Goal: Task Accomplishment & Management: Complete application form

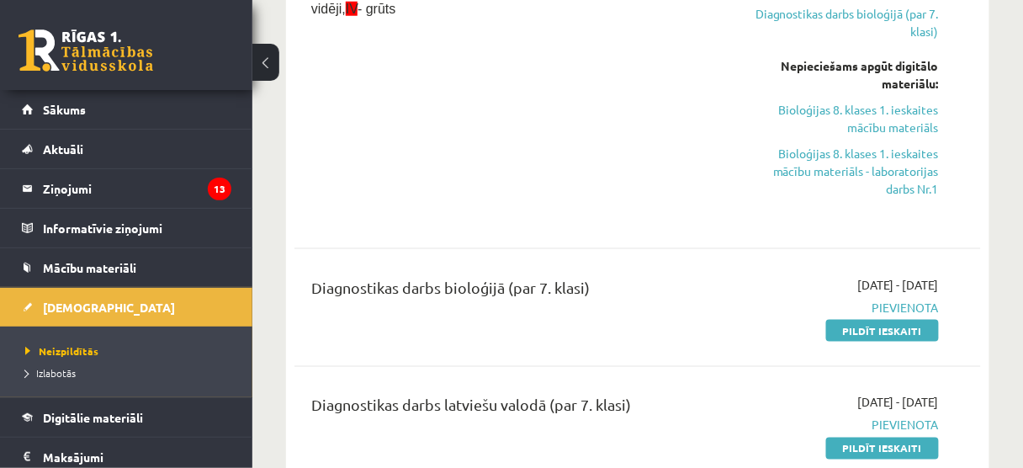
scroll to position [544, 0]
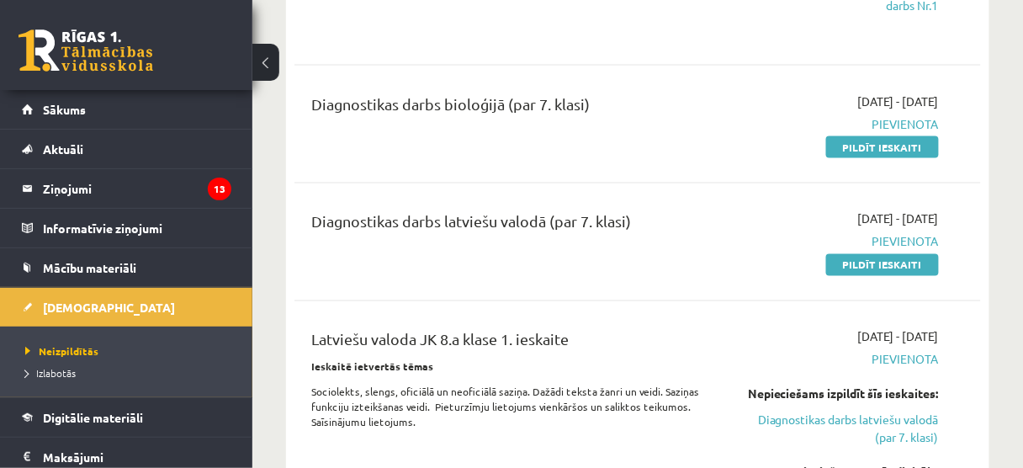
scroll to position [612, 0]
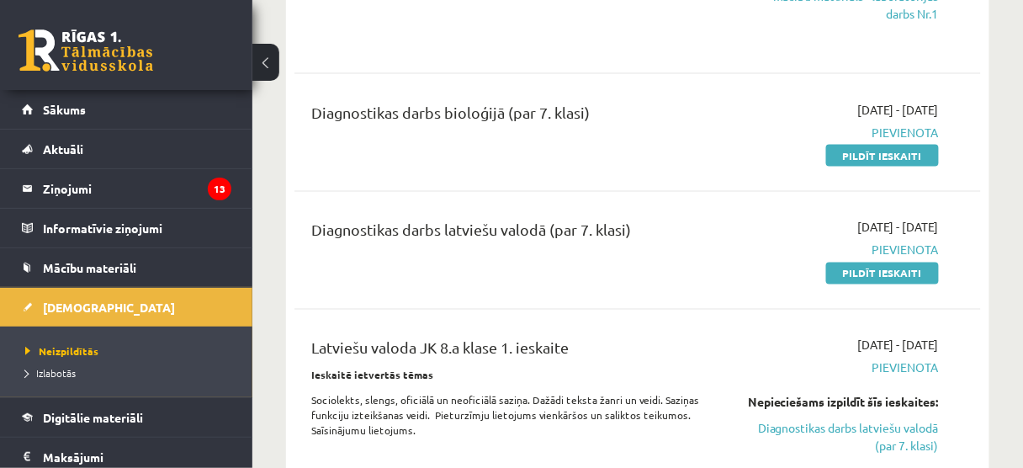
drag, startPoint x: 904, startPoint y: 168, endPoint x: 628, endPoint y: 53, distance: 299.0
click at [904, 167] on link "Pildīt ieskaiti" at bounding box center [882, 156] width 113 height 22
click at [851, 162] on link "Pildīt ieskaiti" at bounding box center [882, 156] width 113 height 22
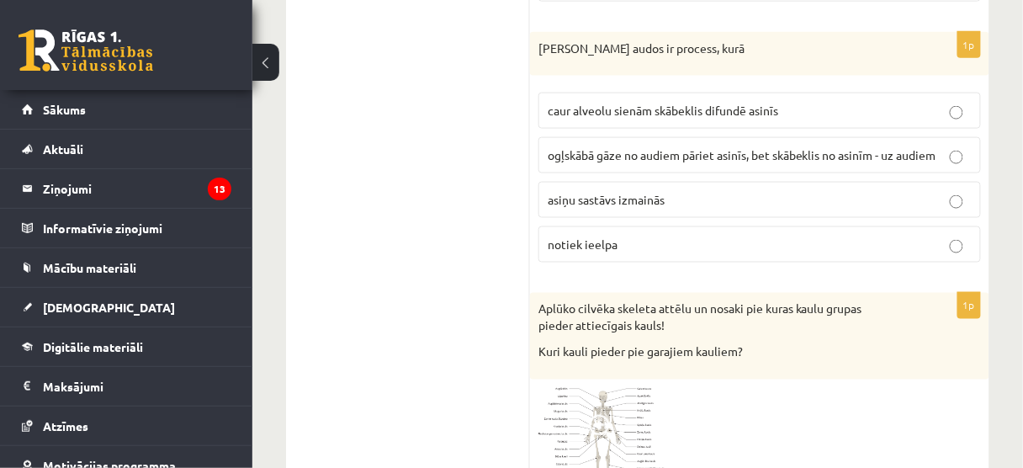
scroll to position [3579, 0]
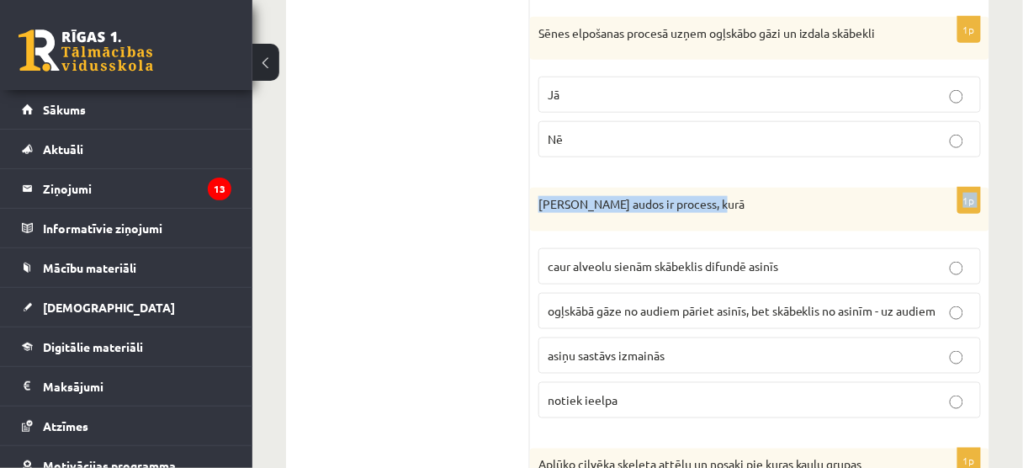
drag, startPoint x: 1021, startPoint y: 167, endPoint x: 1010, endPoint y: 113, distance: 55.1
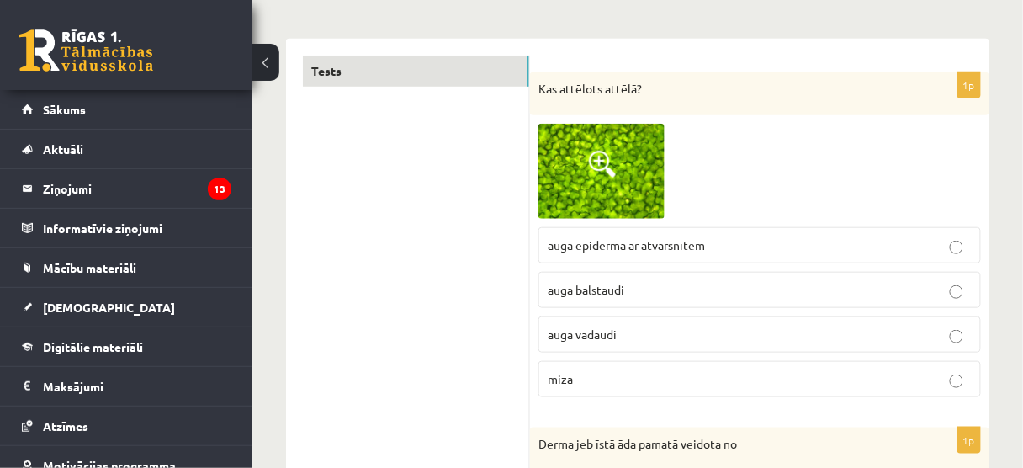
scroll to position [248, 0]
click at [629, 135] on img at bounding box center [601, 169] width 126 height 95
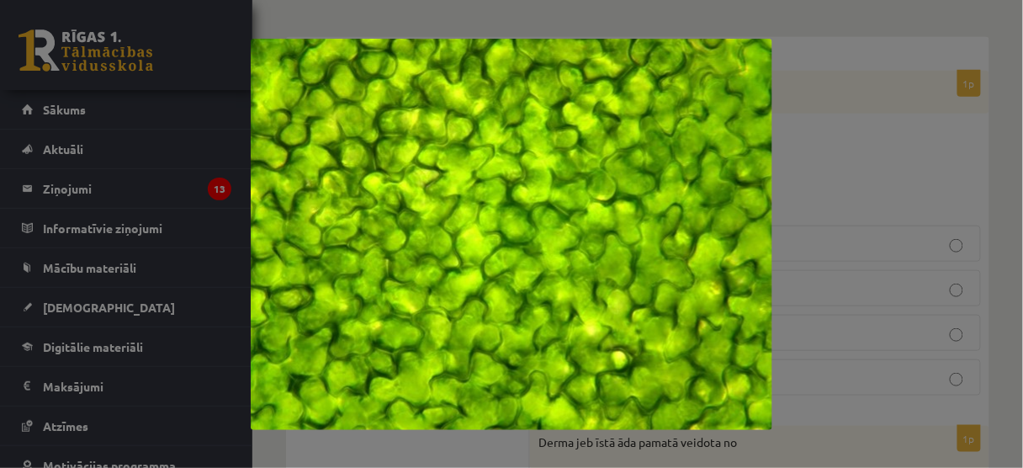
click at [930, 241] on div at bounding box center [511, 234] width 1023 height 468
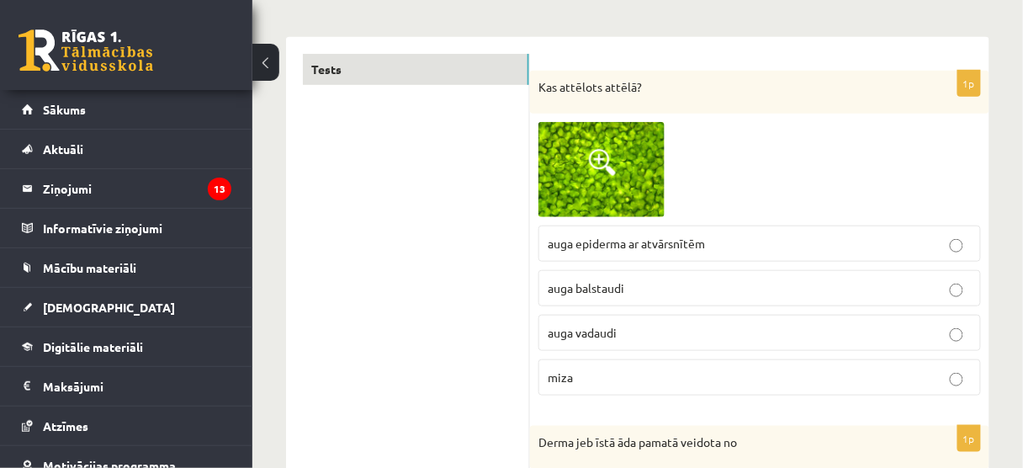
click at [594, 147] on img at bounding box center [601, 169] width 126 height 95
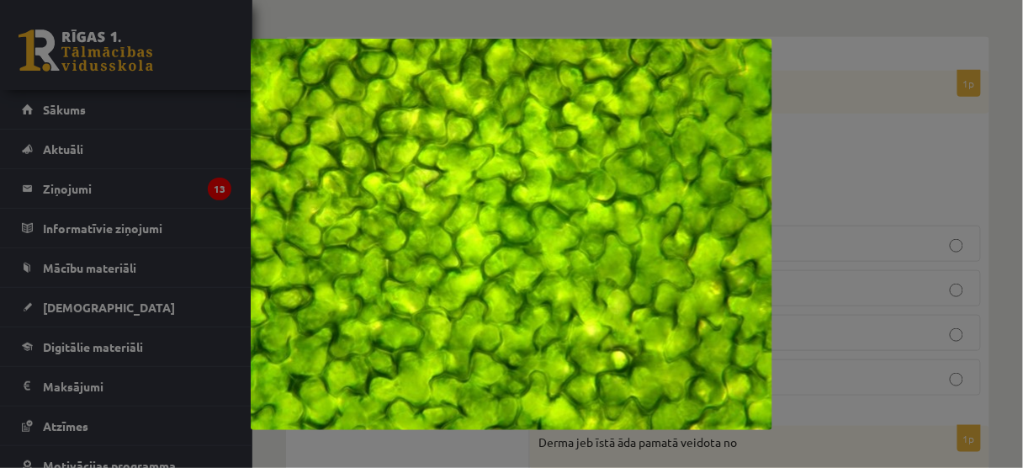
click at [796, 161] on div at bounding box center [511, 234] width 1023 height 468
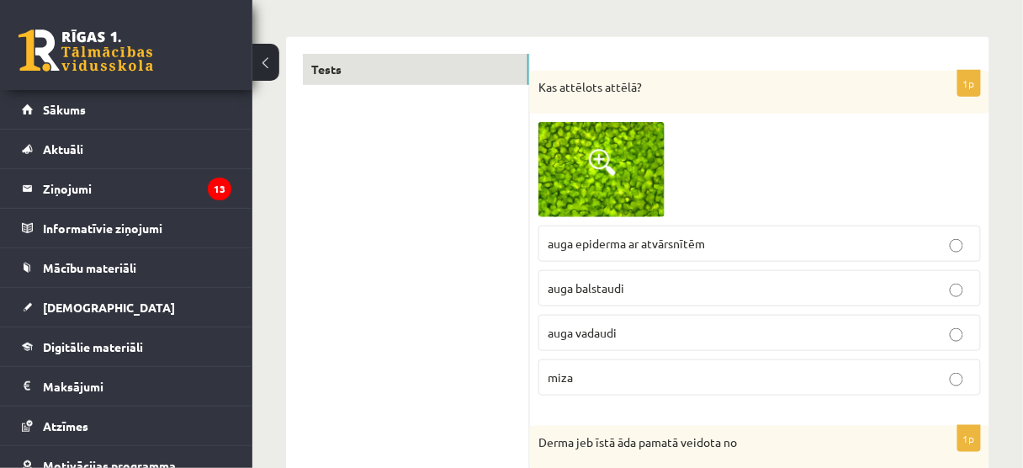
click at [653, 153] on img at bounding box center [601, 169] width 126 height 95
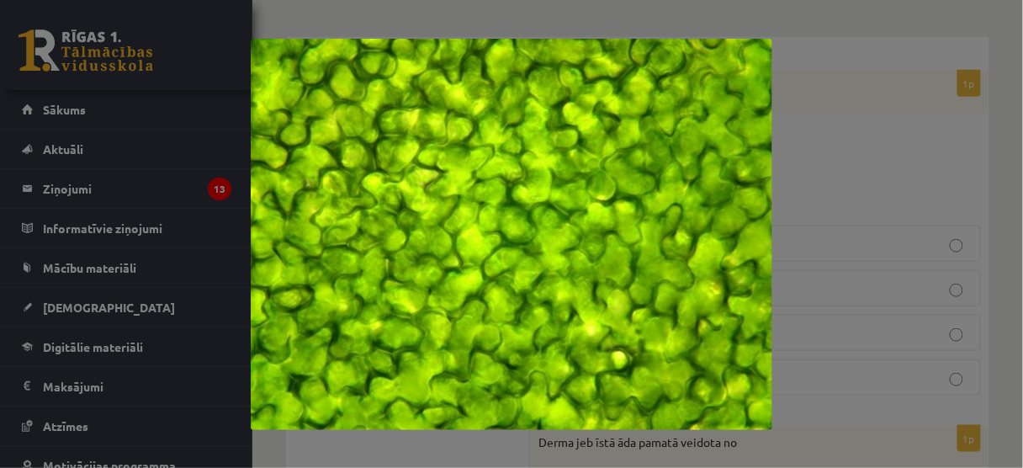
click at [860, 162] on div at bounding box center [511, 234] width 1023 height 468
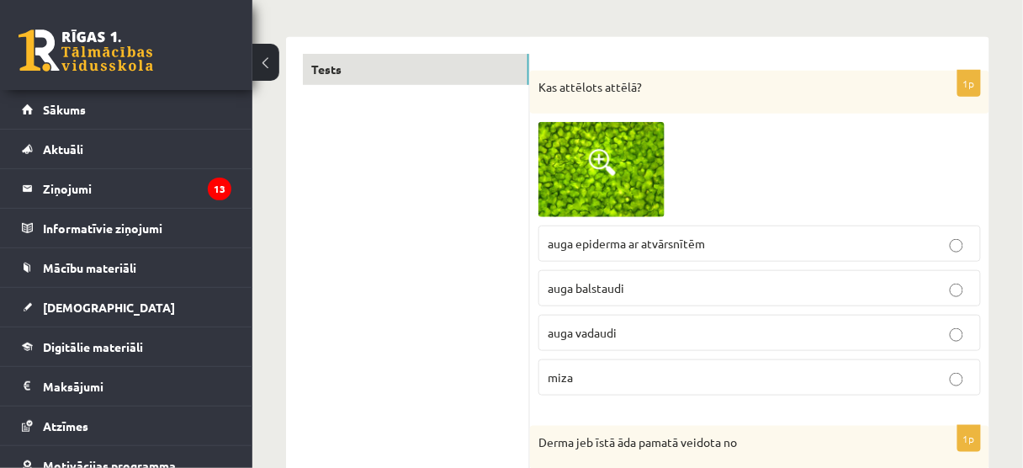
click at [615, 160] on span at bounding box center [602, 162] width 27 height 27
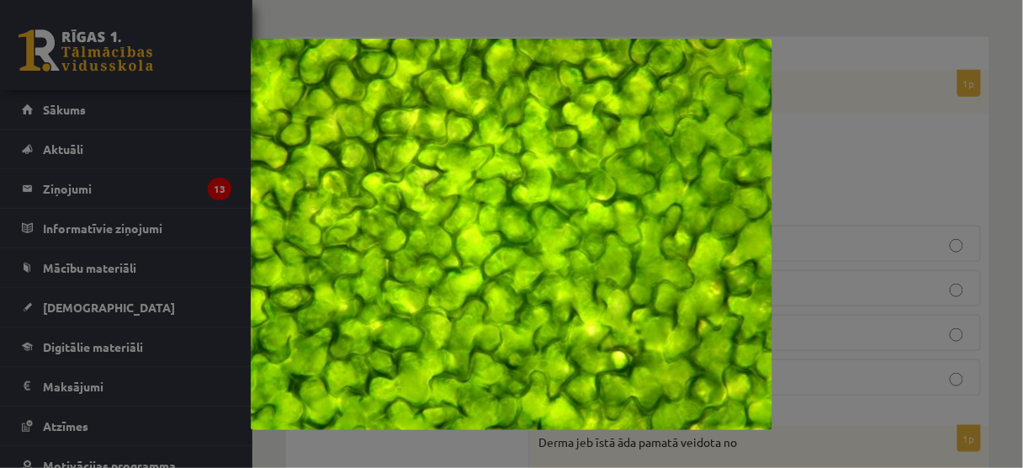
drag, startPoint x: 941, startPoint y: 155, endPoint x: 939, endPoint y: 144, distance: 11.1
click at [939, 147] on div at bounding box center [511, 234] width 1023 height 468
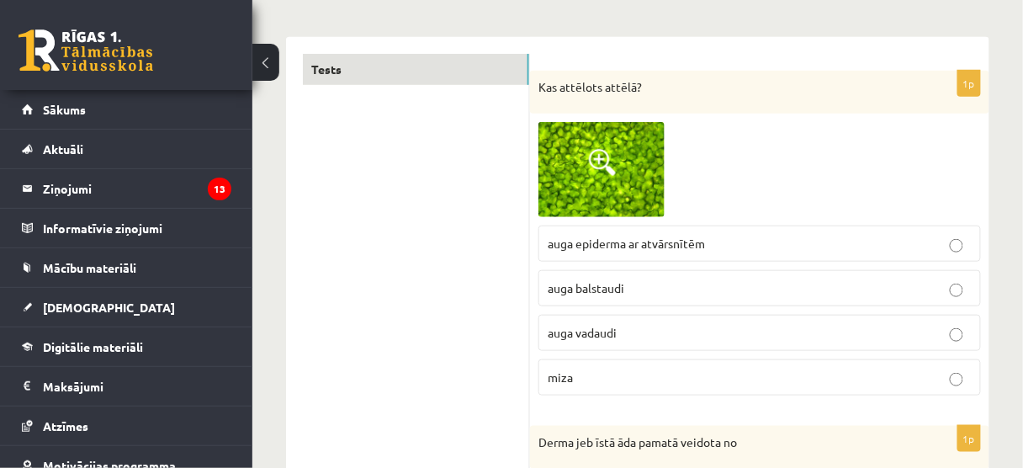
click at [842, 237] on p "auga epiderma ar atvārsnītēm" at bounding box center [760, 244] width 424 height 18
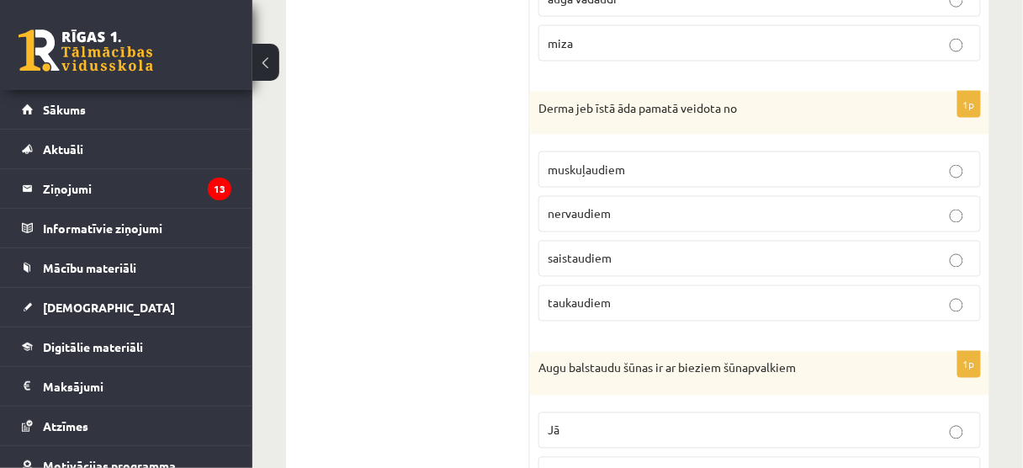
scroll to position [585, 0]
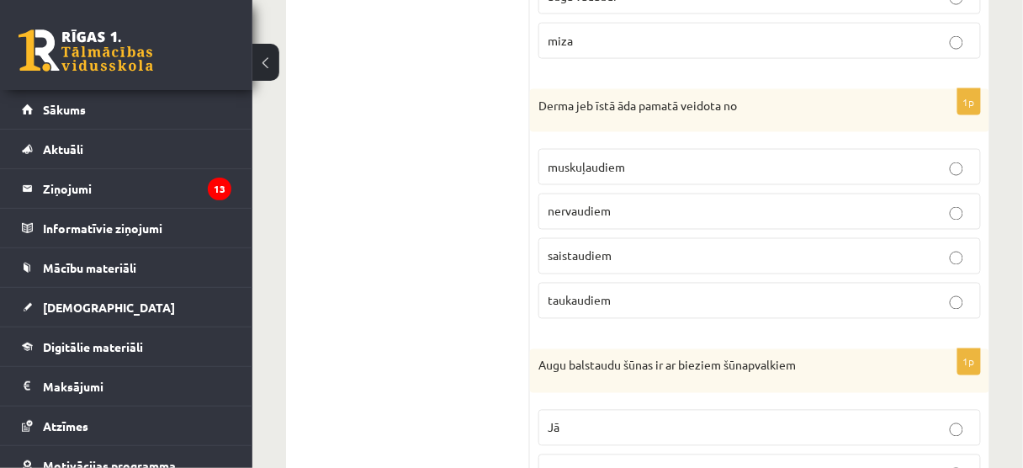
click at [641, 247] on p "saistaudiem" at bounding box center [760, 256] width 424 height 18
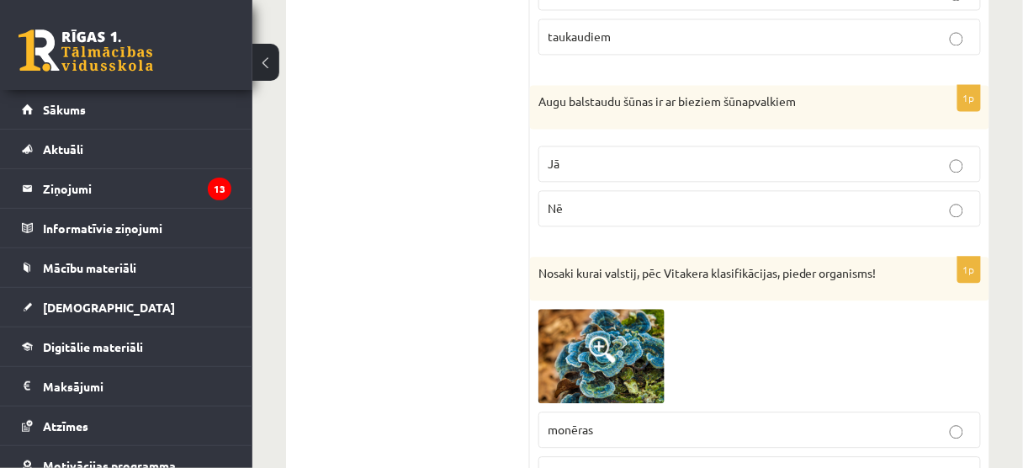
scroll to position [854, 0]
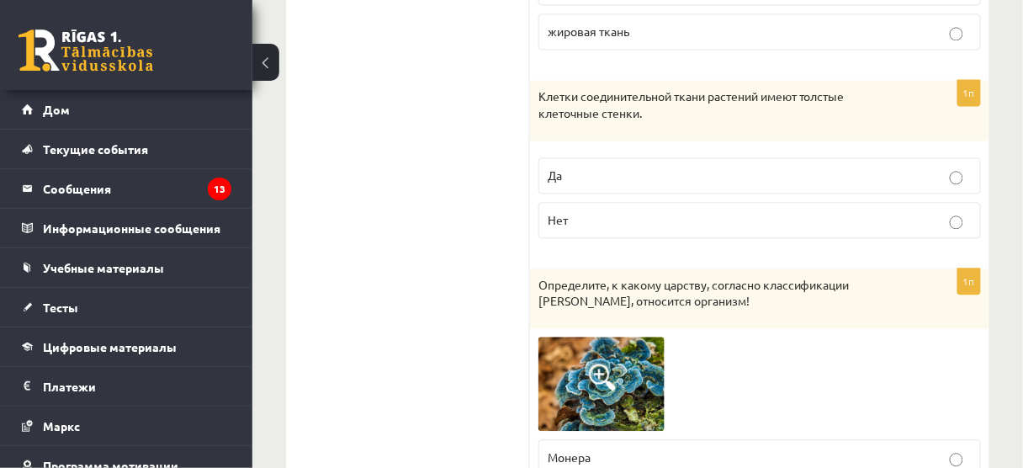
click at [531, 80] on div "Клетки соединительной ткани растений имеют толстые клеточные стенки." at bounding box center [759, 110] width 459 height 60
click at [659, 176] on p "Да" at bounding box center [760, 176] width 424 height 18
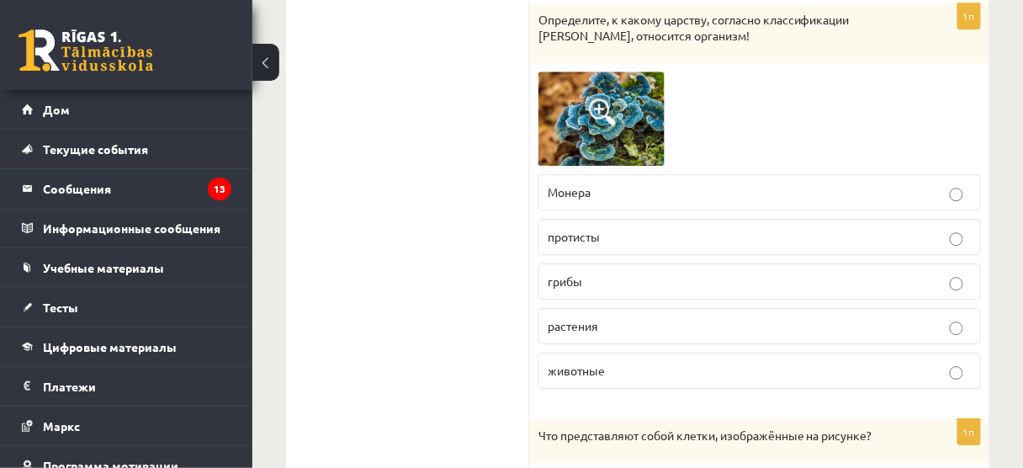
scroll to position [1123, 0]
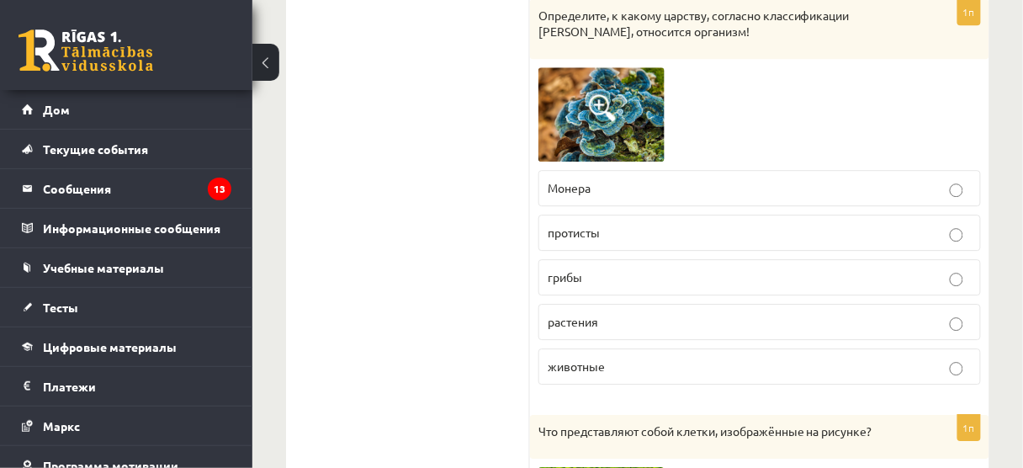
click at [597, 132] on img at bounding box center [601, 114] width 126 height 94
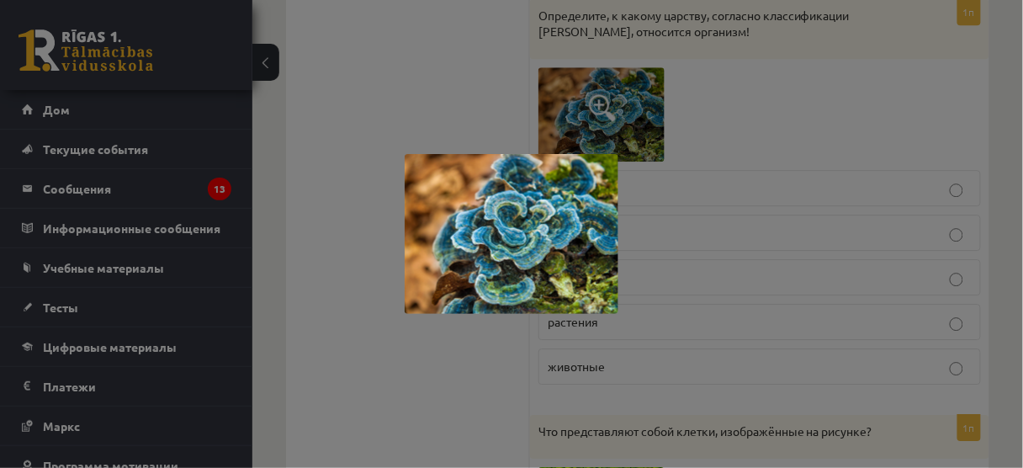
click at [712, 183] on div at bounding box center [511, 234] width 1023 height 468
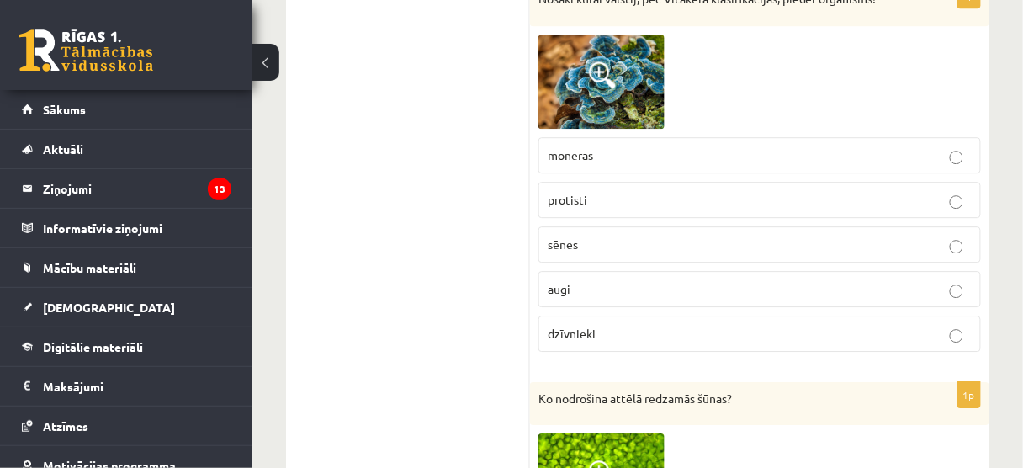
click at [584, 226] on label "sēnes" at bounding box center [759, 244] width 442 height 36
click at [623, 77] on img at bounding box center [601, 81] width 126 height 94
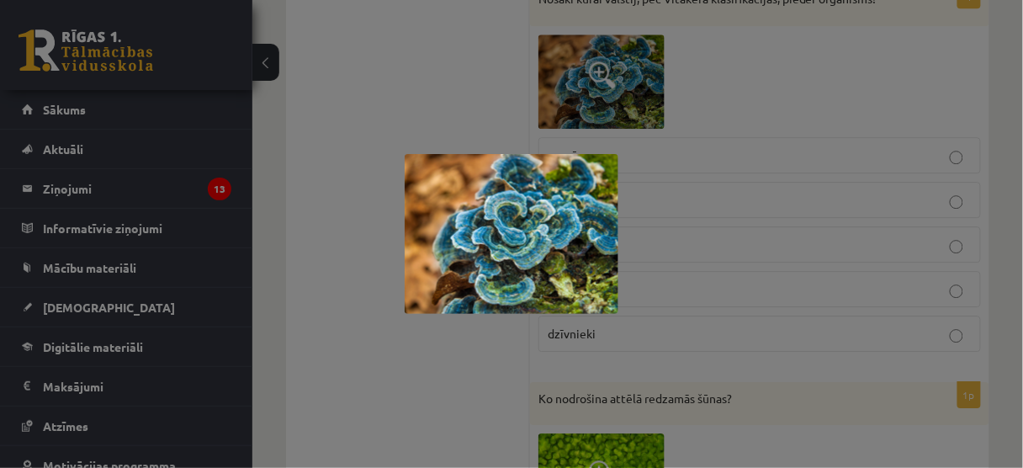
click at [292, 206] on div at bounding box center [511, 234] width 1023 height 468
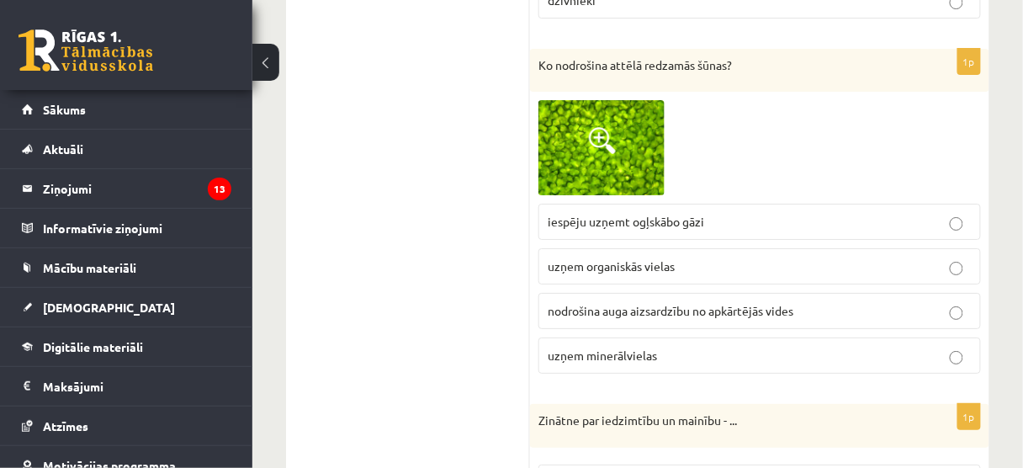
scroll to position [1460, 0]
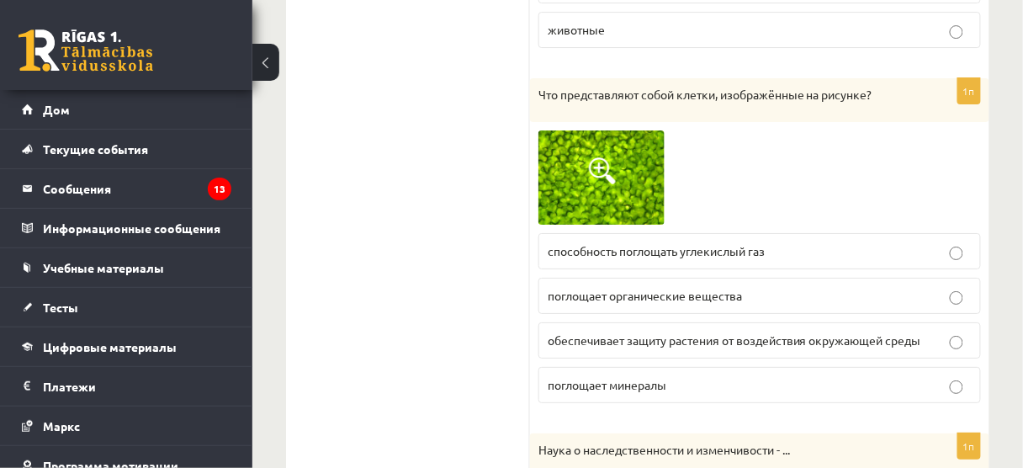
click at [620, 332] on font "обеспечивает защиту растения от воздействия окружающей среды" at bounding box center [735, 339] width 374 height 15
click at [717, 249] on p "способность поглощать углекислый газ" at bounding box center [760, 251] width 424 height 18
click at [677, 268] on fieldset "способность поглощать углекислый газ поглощает органические вещества обеспечива…" at bounding box center [759, 316] width 442 height 183
click at [693, 252] on label "способность поглощать углекислый газ" at bounding box center [759, 251] width 442 height 36
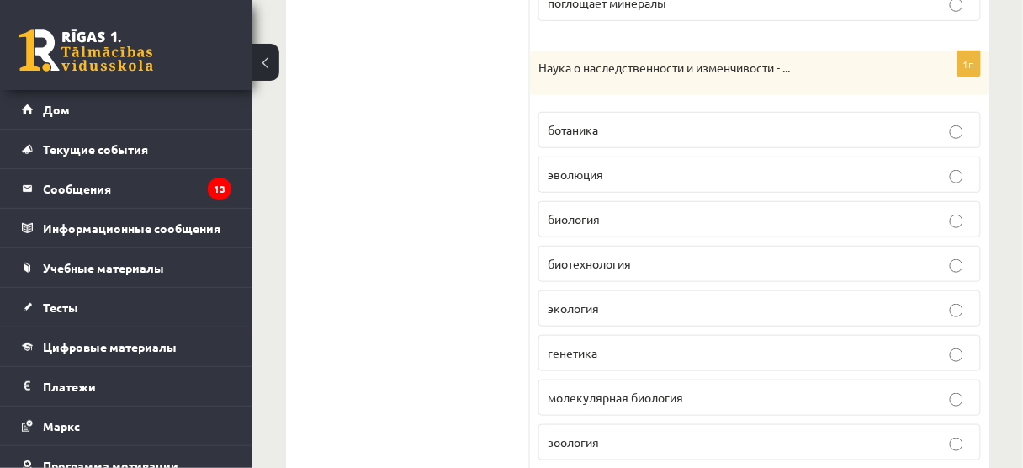
scroll to position [1863, 0]
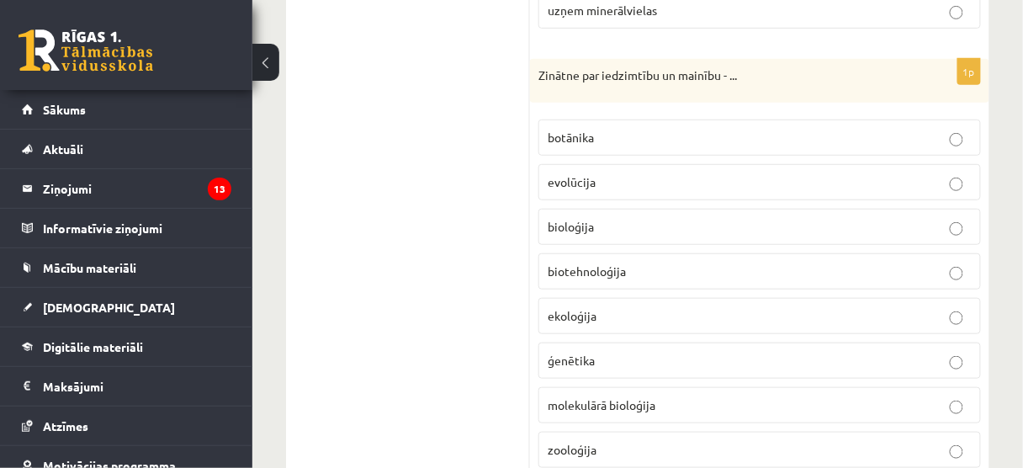
scroll to position [1796, 0]
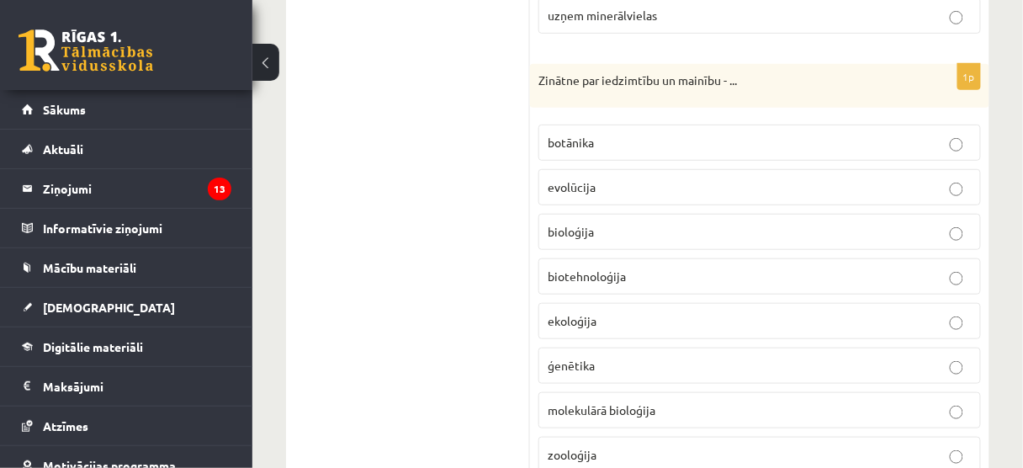
click at [593, 347] on label "ģenētika" at bounding box center [759, 365] width 442 height 36
drag, startPoint x: 495, startPoint y: 123, endPoint x: 495, endPoint y: 135, distance: 12.6
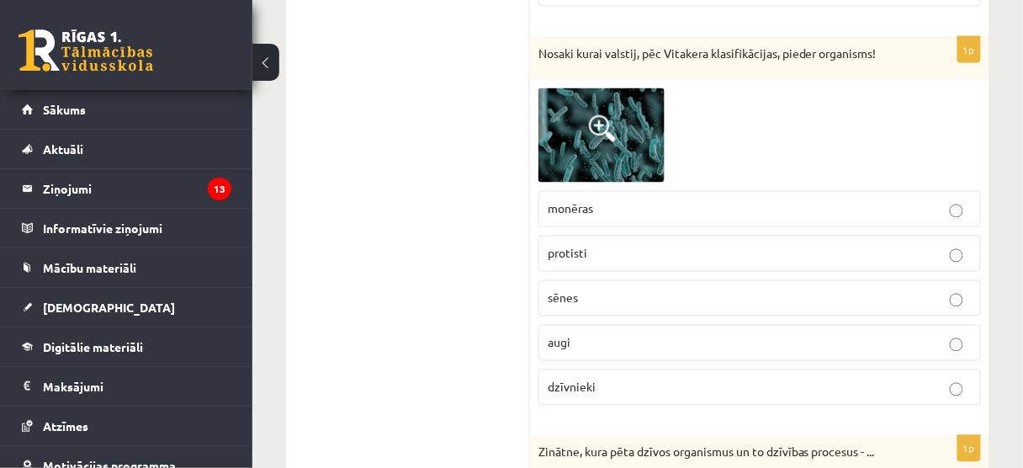
scroll to position [2267, 0]
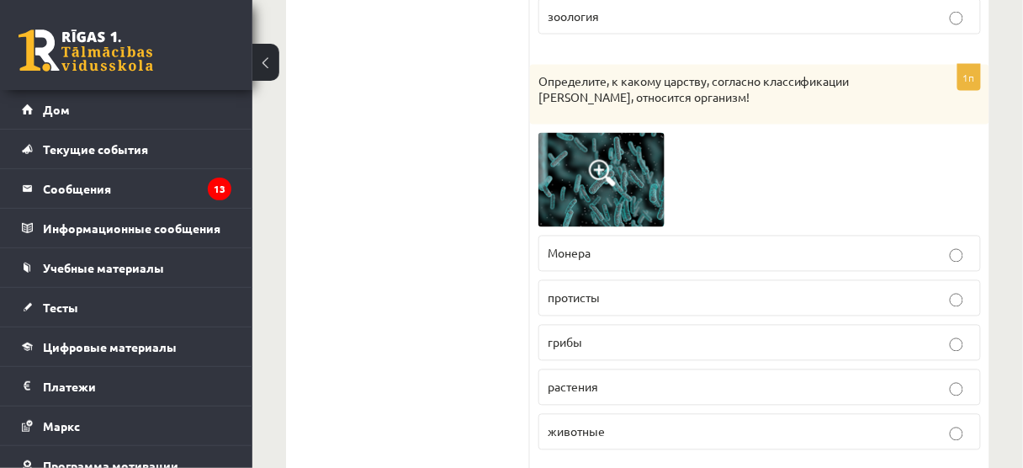
drag, startPoint x: 522, startPoint y: 75, endPoint x: 517, endPoint y: 82, distance: 8.9
click at [601, 160] on span at bounding box center [602, 173] width 27 height 27
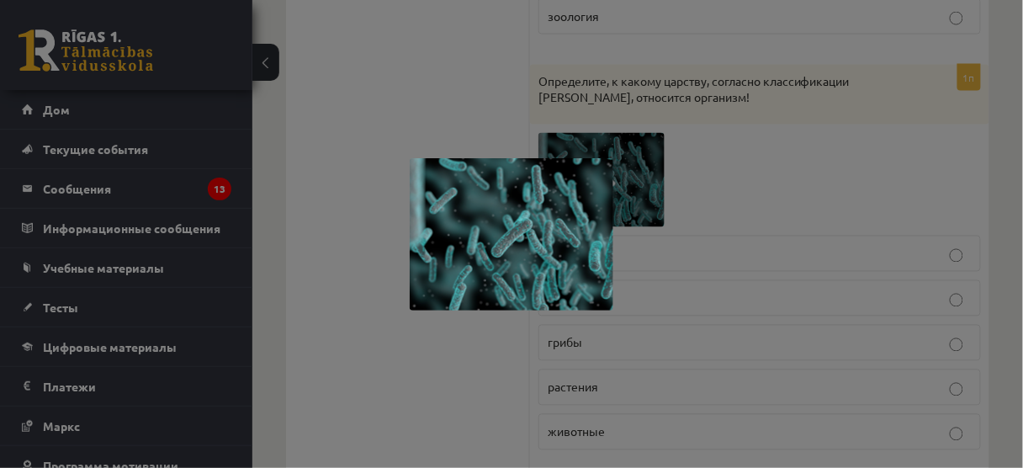
click at [420, 117] on div at bounding box center [511, 234] width 1023 height 468
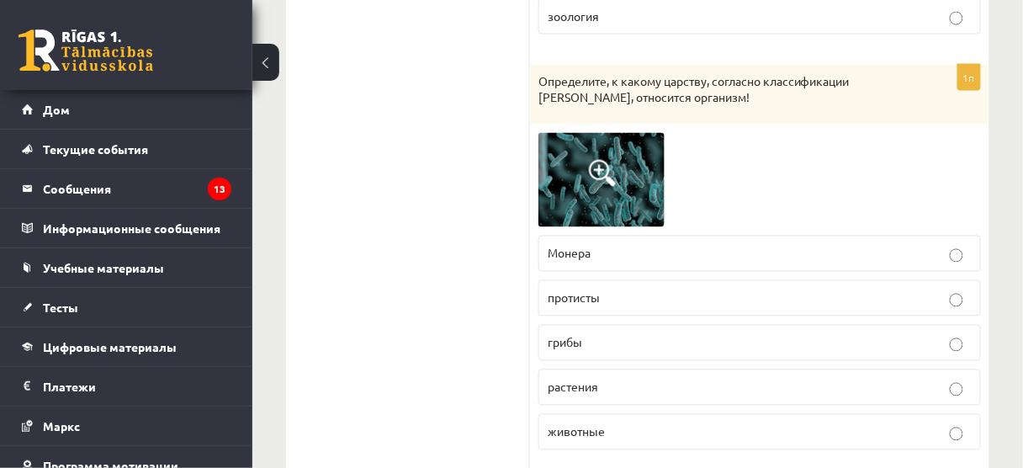
click at [592, 160] on span at bounding box center [602, 173] width 27 height 27
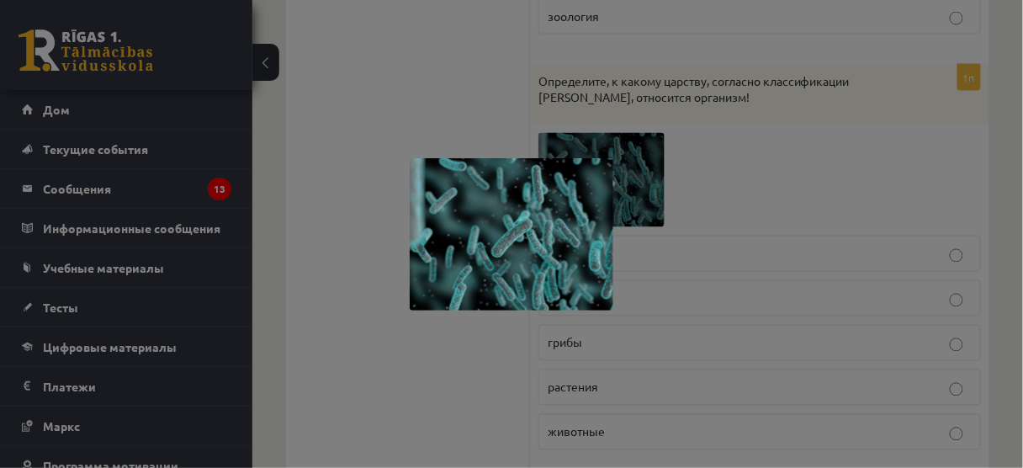
click at [648, 147] on div at bounding box center [511, 234] width 1023 height 468
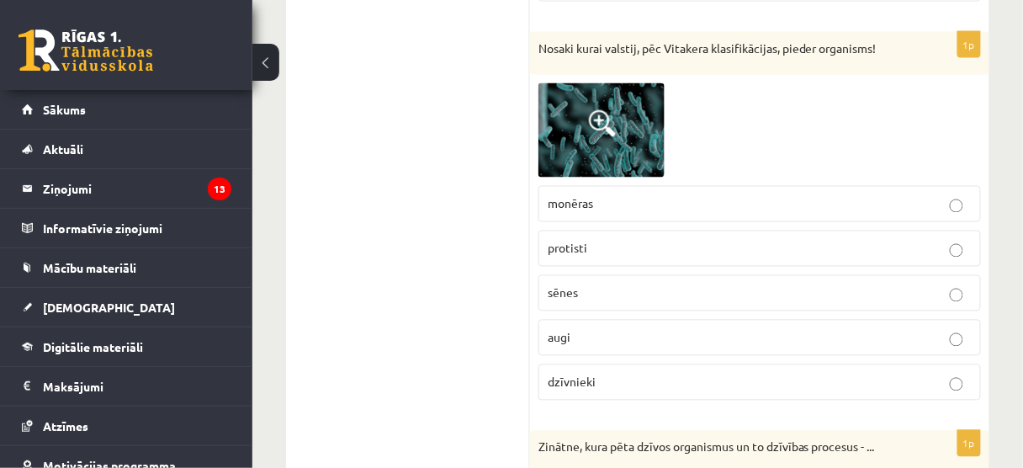
click at [593, 110] on span at bounding box center [602, 123] width 27 height 27
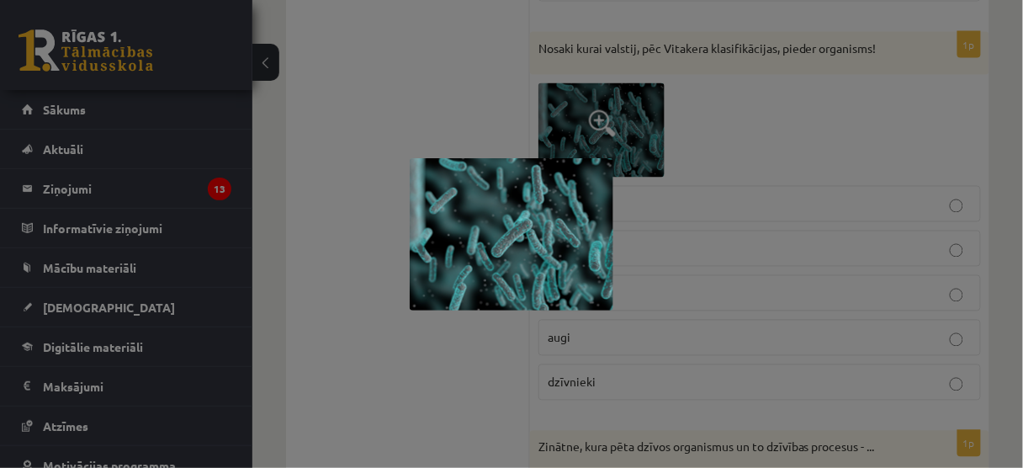
click at [264, 237] on div at bounding box center [511, 234] width 1023 height 468
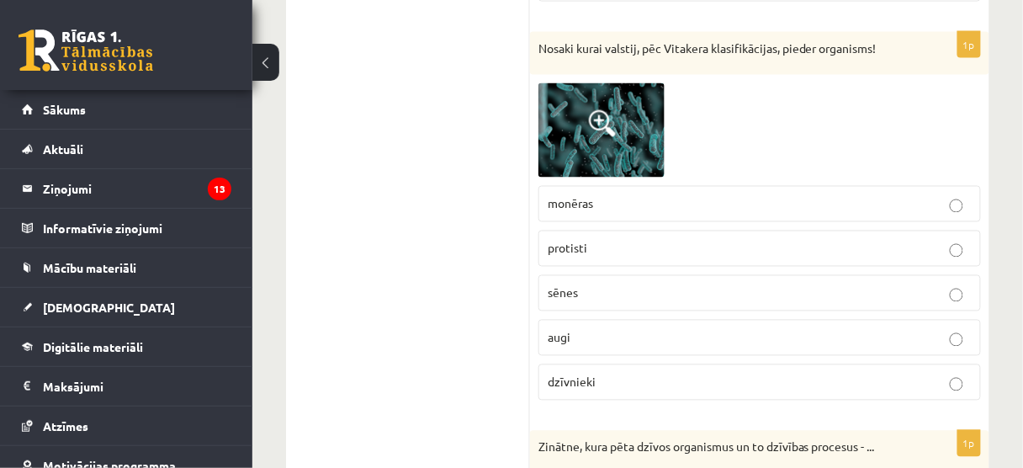
click at [631, 245] on label "protisti" at bounding box center [759, 249] width 442 height 36
click at [659, 195] on p "monēras" at bounding box center [760, 204] width 424 height 18
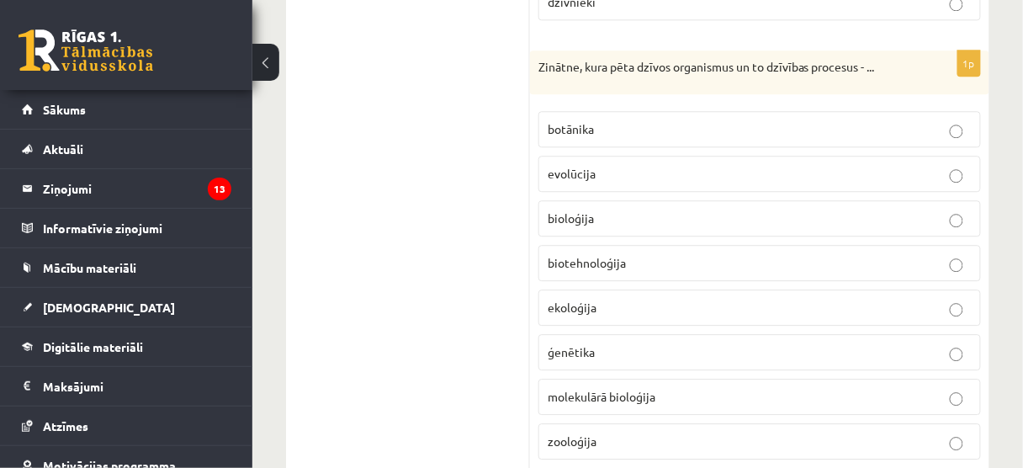
scroll to position [2671, 0]
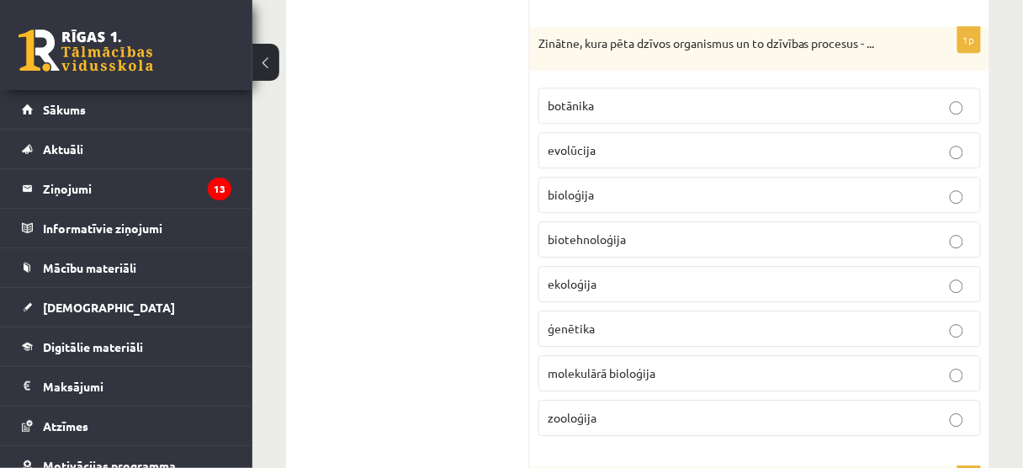
click at [690, 182] on label "bioloģija" at bounding box center [759, 195] width 442 height 36
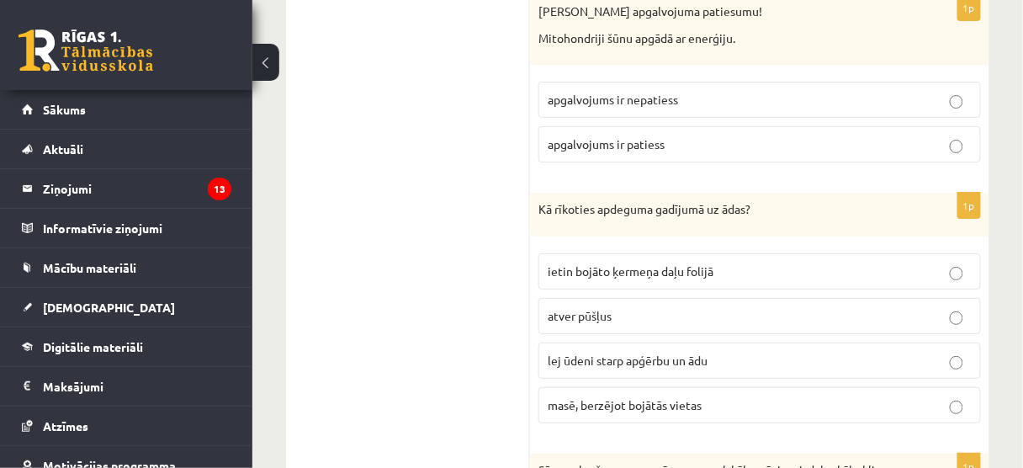
scroll to position [3097, 0]
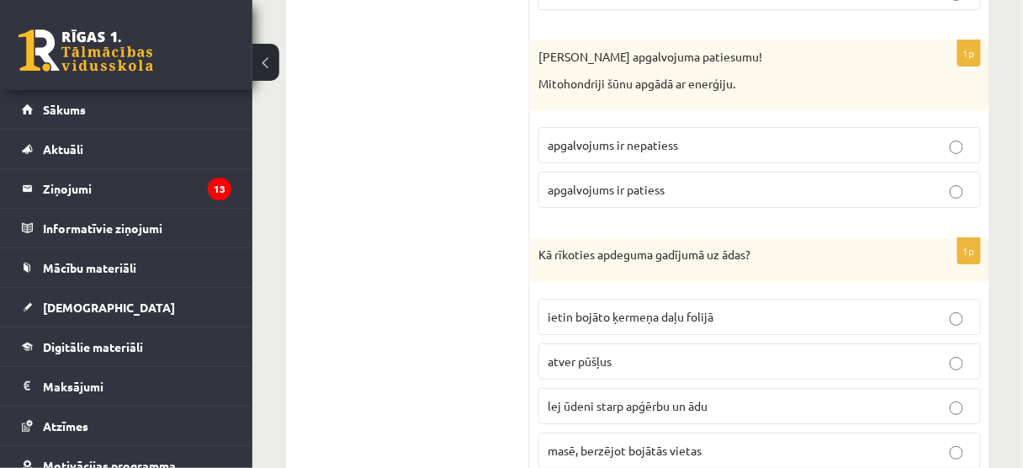
click at [902, 181] on p "apgalvojums ir patiess" at bounding box center [760, 190] width 424 height 18
click at [636, 398] on span "lej ūdeni starp apģērbu un ādu" at bounding box center [628, 405] width 160 height 15
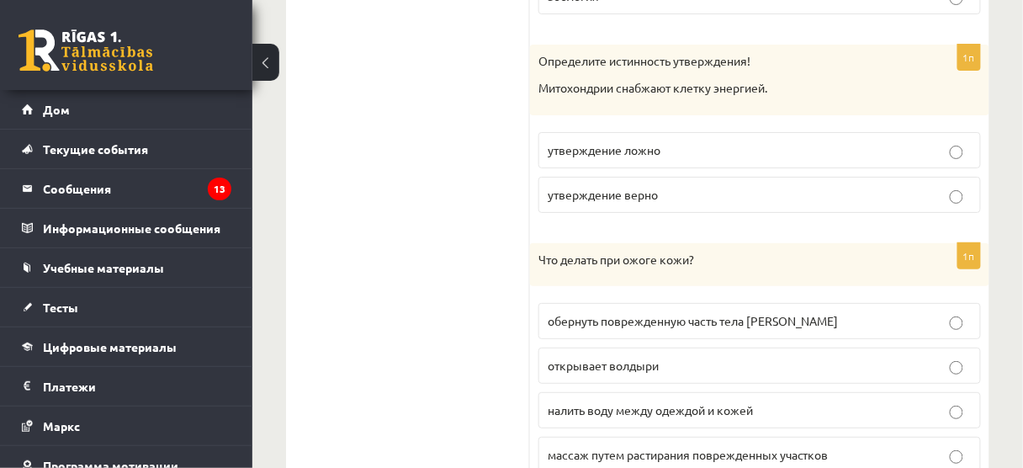
scroll to position [3164, 0]
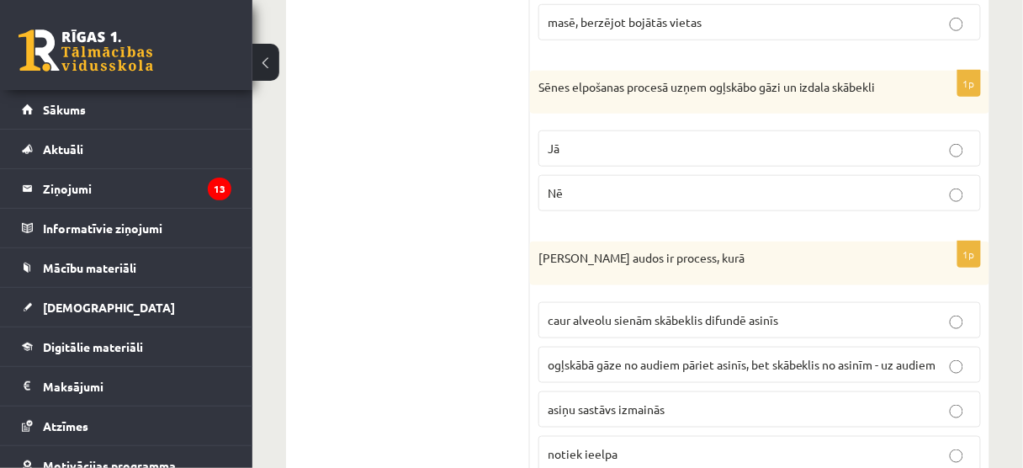
scroll to position [3568, 0]
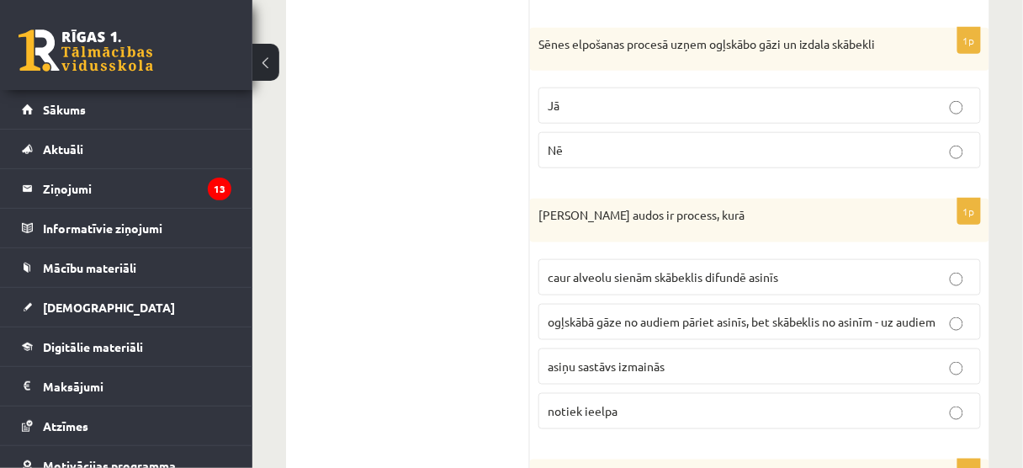
click at [635, 133] on label "Nē" at bounding box center [759, 150] width 442 height 36
click at [689, 314] on span "ogļskābā gāze no audiem pāriet asinīs, bet skābeklis no asinīm - uz audiem" at bounding box center [742, 321] width 389 height 15
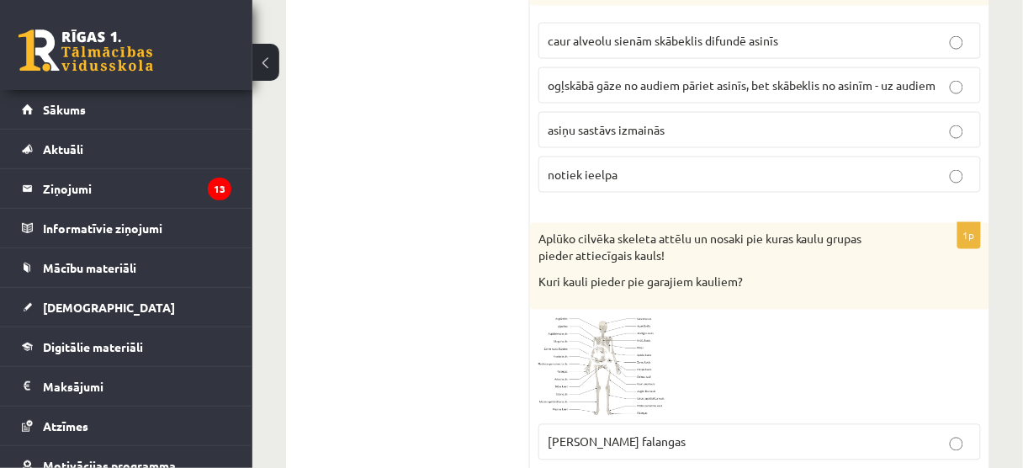
scroll to position [3770, 0]
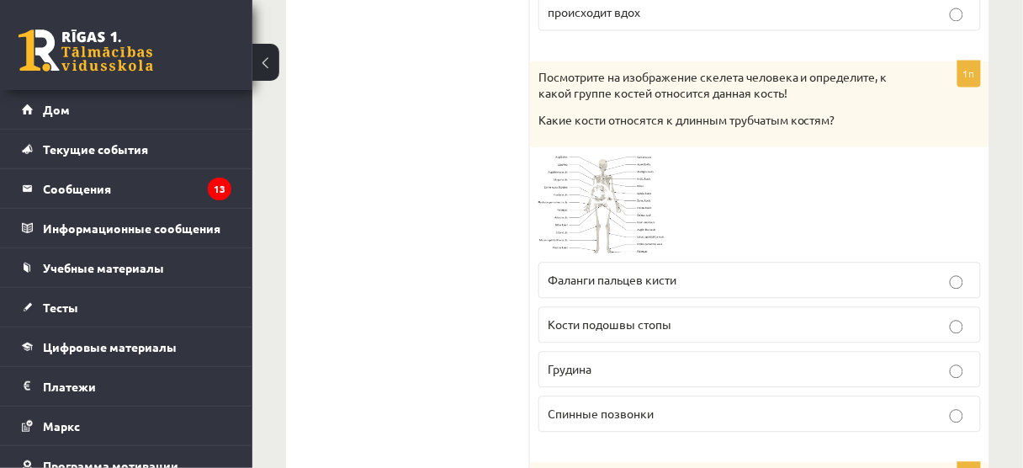
scroll to position [4106, 0]
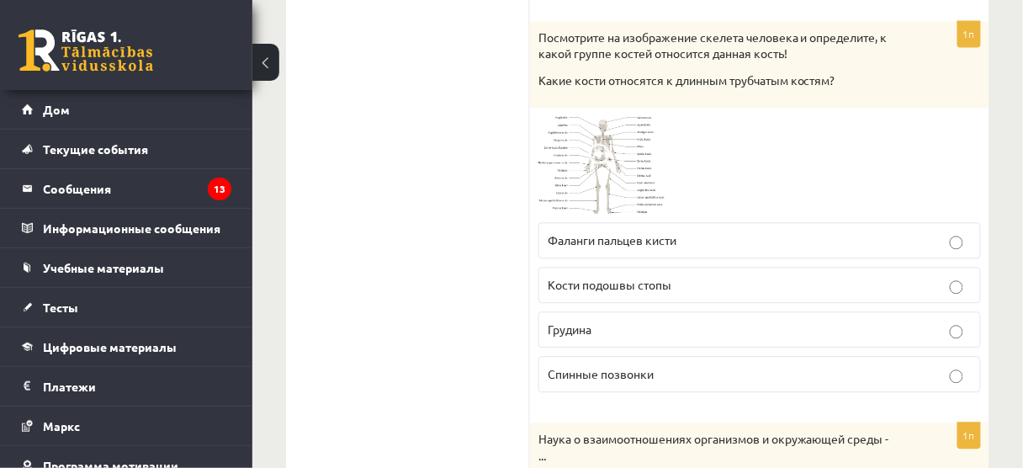
click at [612, 143] on span at bounding box center [602, 156] width 27 height 27
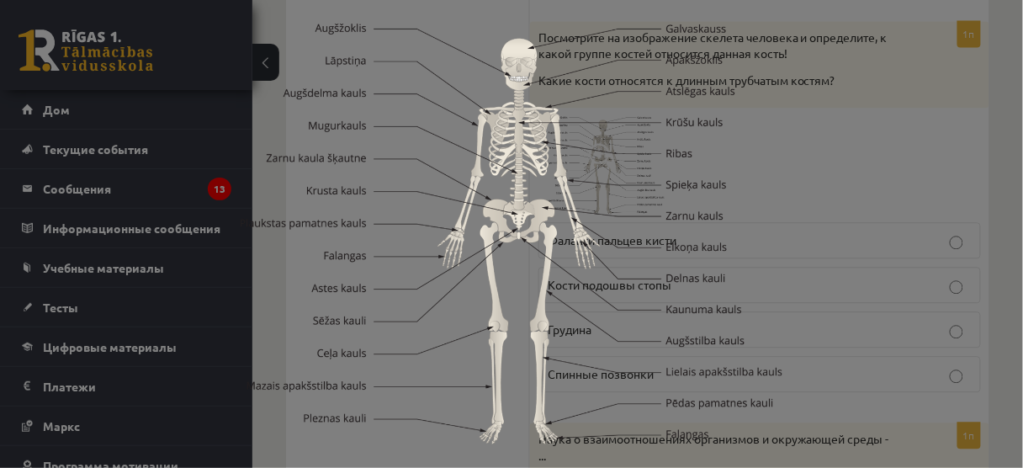
click at [915, 167] on div at bounding box center [511, 234] width 1023 height 468
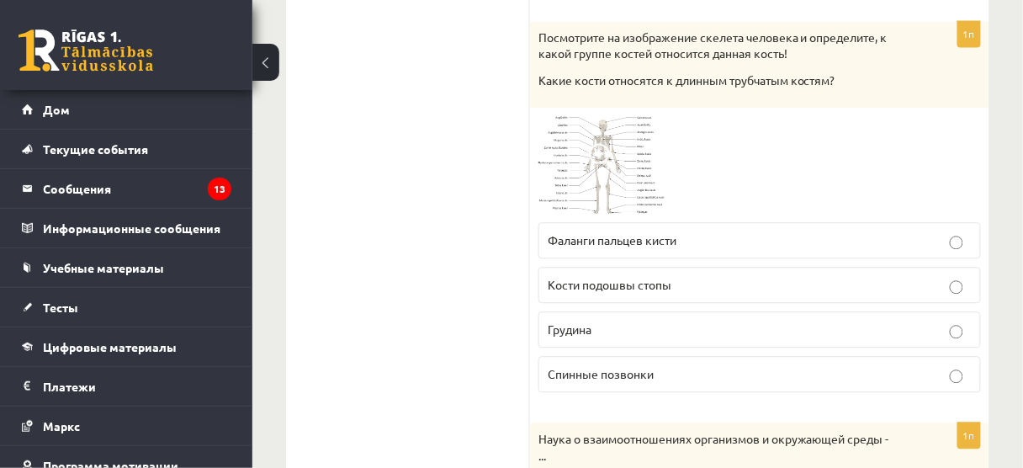
click at [665, 232] on font "Фаланги пальцев кисти" at bounding box center [612, 239] width 129 height 15
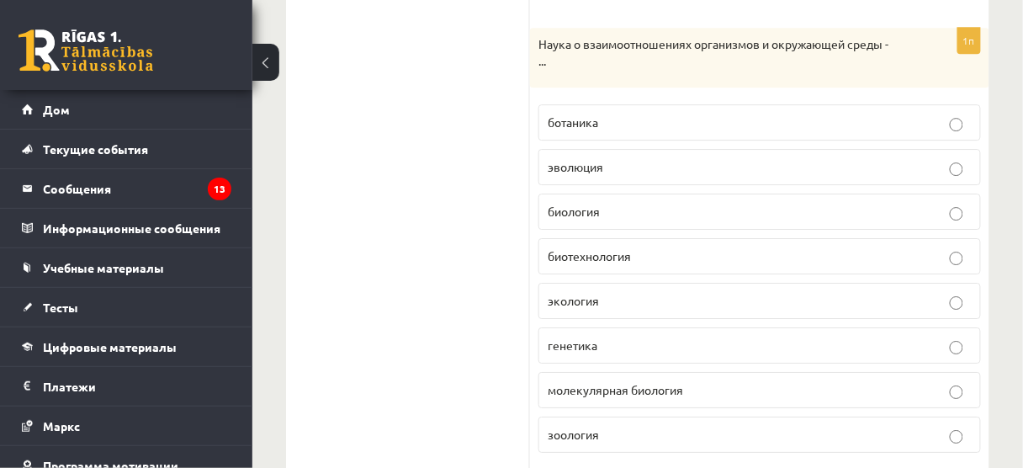
scroll to position [4510, 0]
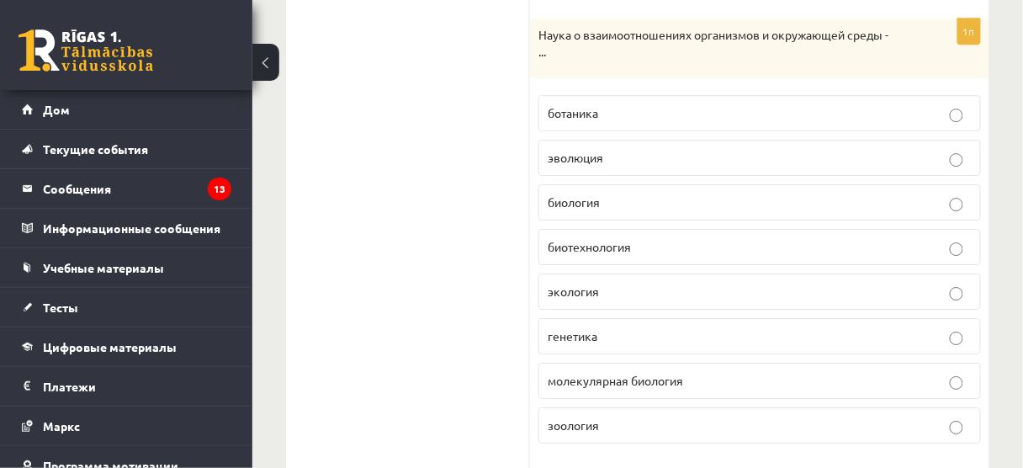
click at [681, 283] on p "экология" at bounding box center [760, 292] width 424 height 18
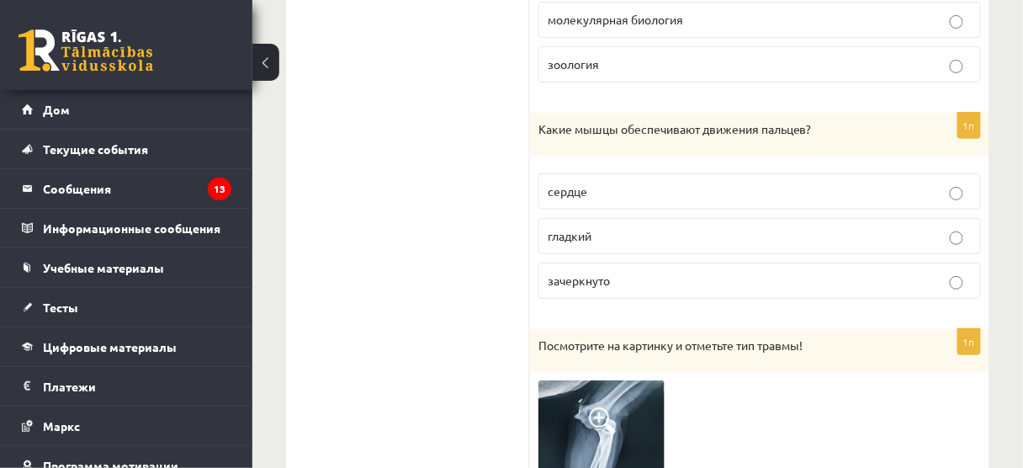
scroll to position [4914, 0]
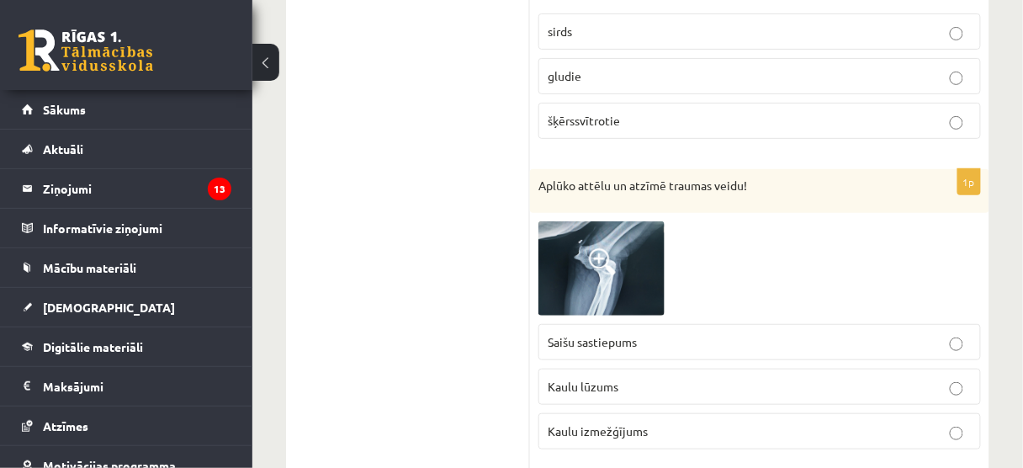
click at [483, 76] on ul "Tests" at bounding box center [416, 250] width 227 height 9724
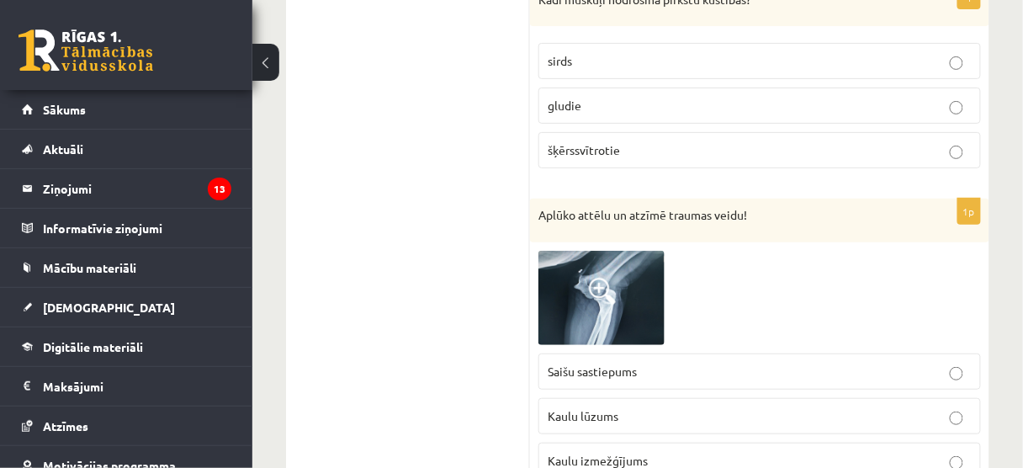
scroll to position [4846, 0]
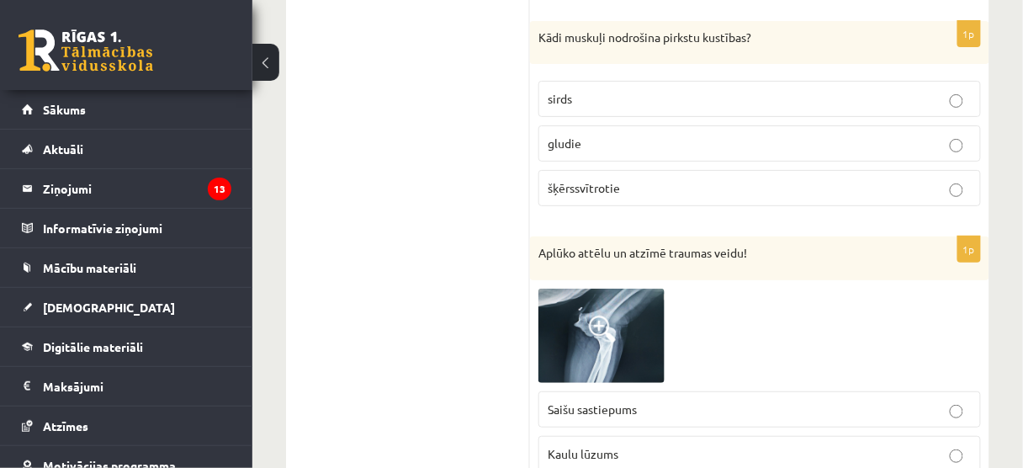
click at [648, 179] on p "šķērssvītrotie" at bounding box center [760, 188] width 424 height 18
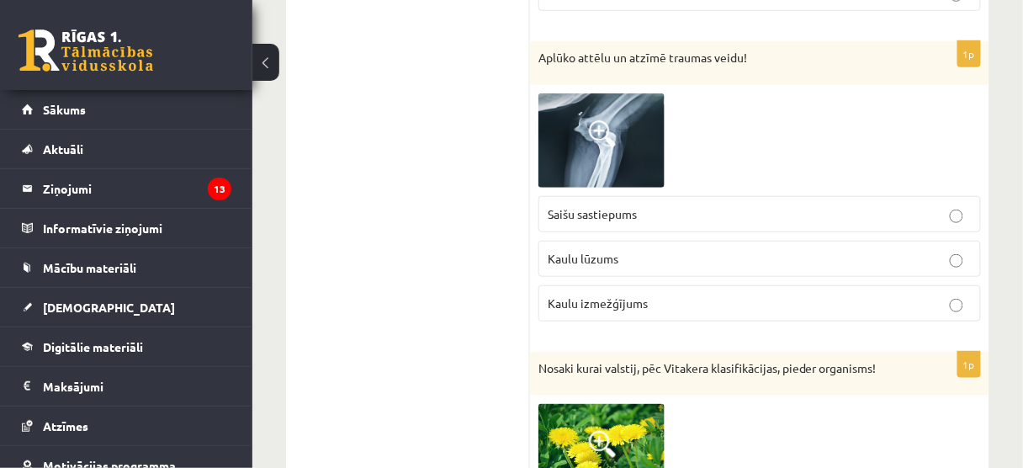
scroll to position [5048, 0]
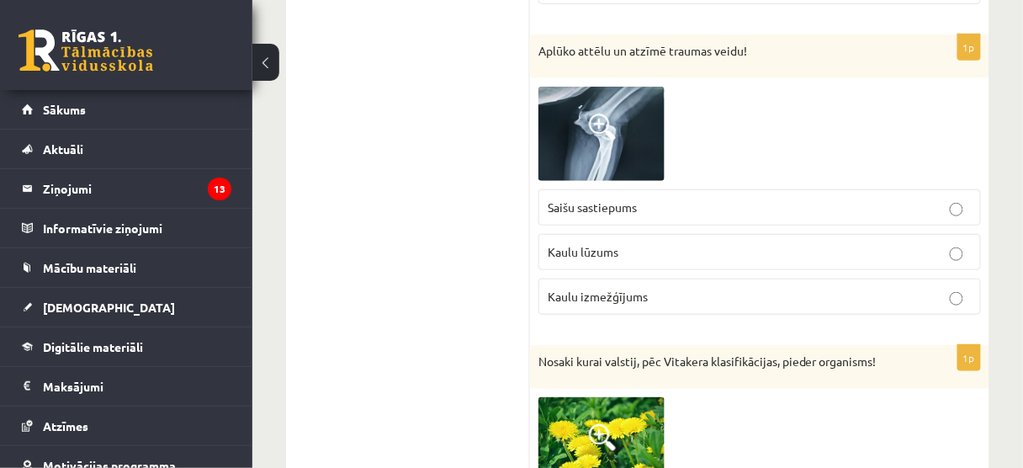
click at [571, 87] on img at bounding box center [601, 134] width 126 height 94
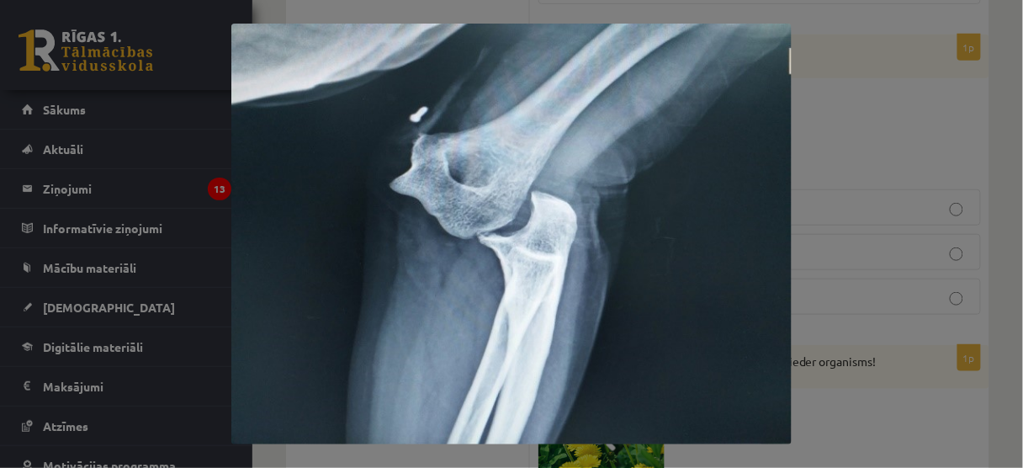
click at [803, 178] on div at bounding box center [511, 234] width 1023 height 468
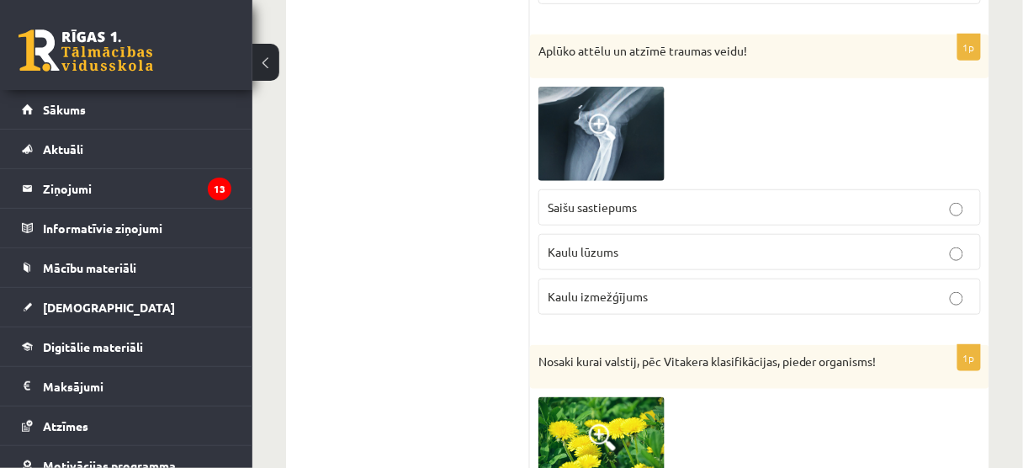
click at [719, 234] on label "Kaulu lūzums" at bounding box center [759, 252] width 442 height 36
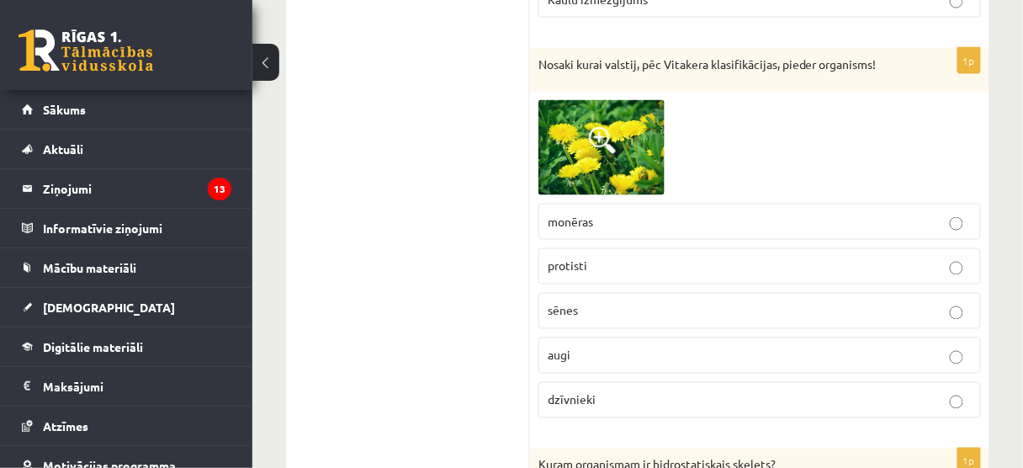
scroll to position [5318, 0]
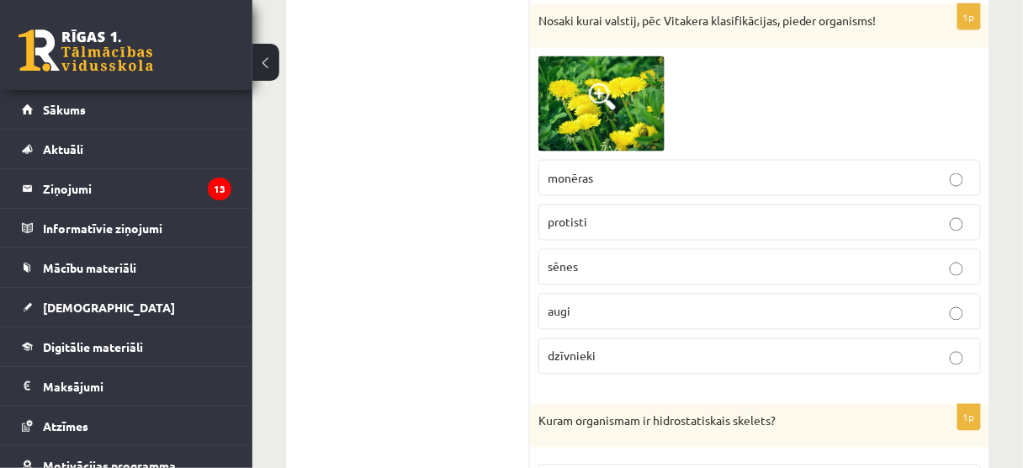
scroll to position [5385, 0]
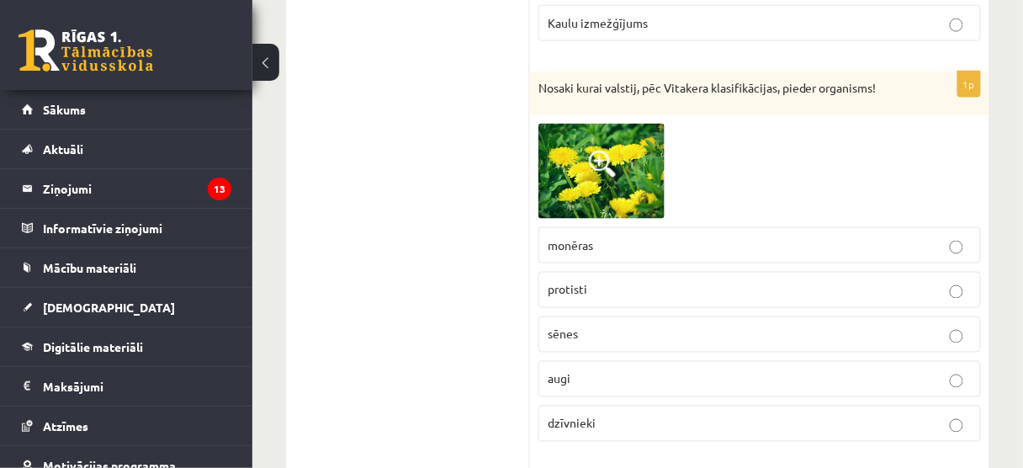
scroll to position [5318, 0]
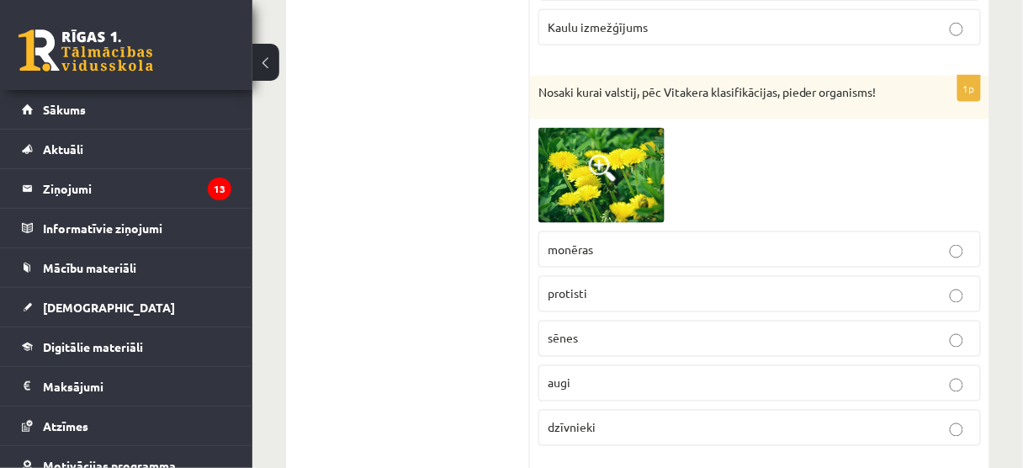
click at [619, 374] on p "augi" at bounding box center [760, 383] width 424 height 18
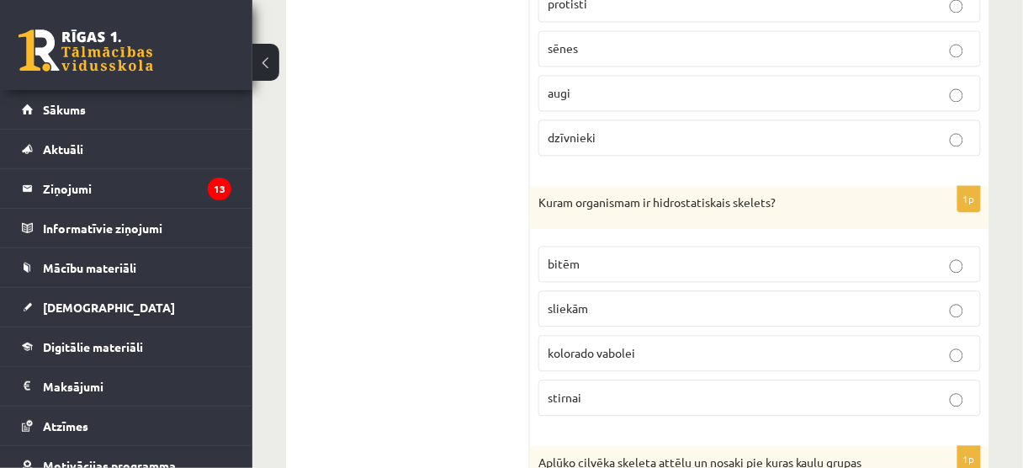
scroll to position [5654, 0]
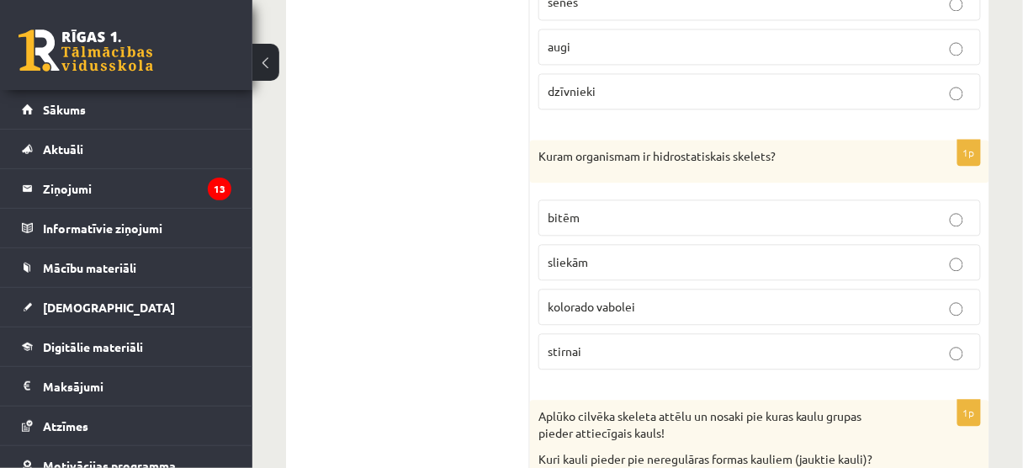
click at [608, 253] on p "sliekām" at bounding box center [760, 262] width 424 height 18
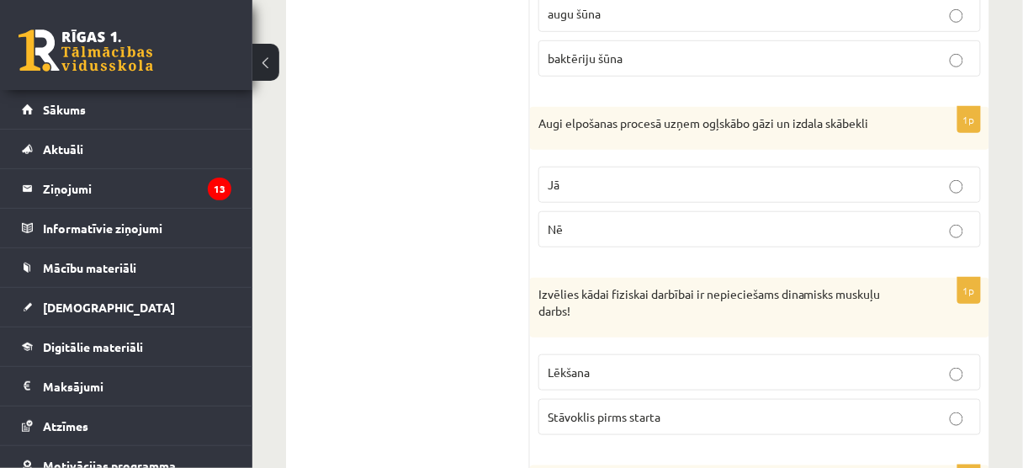
scroll to position [6664, 0]
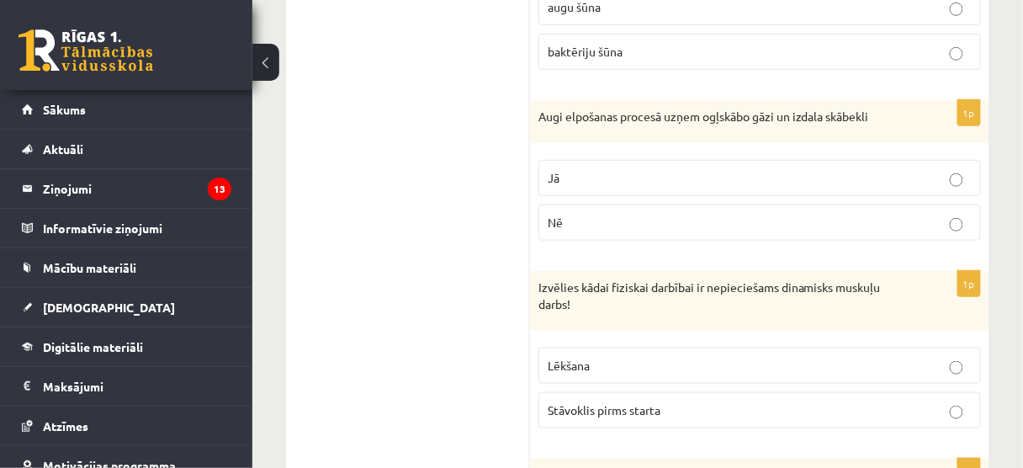
click at [745, 214] on p "Nē" at bounding box center [760, 223] width 424 height 18
click at [787, 357] on p "Lēkšana" at bounding box center [760, 366] width 424 height 18
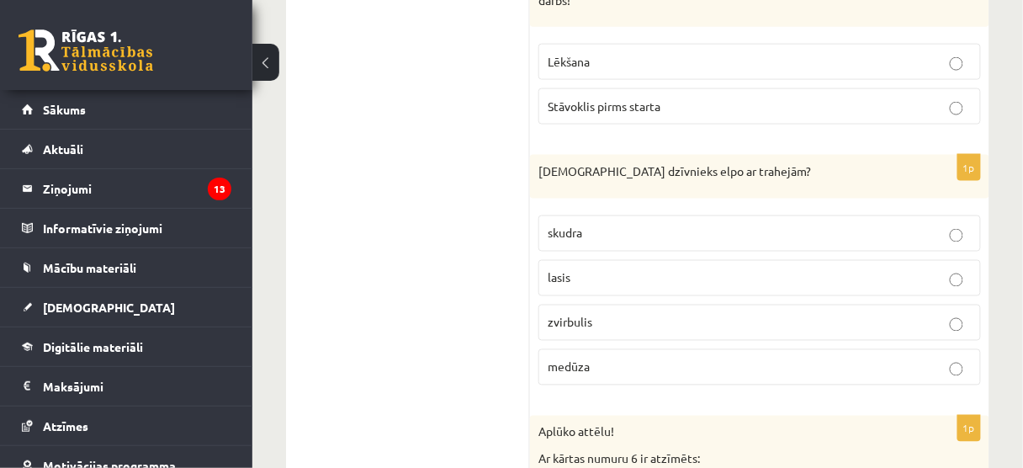
scroll to position [7000, 0]
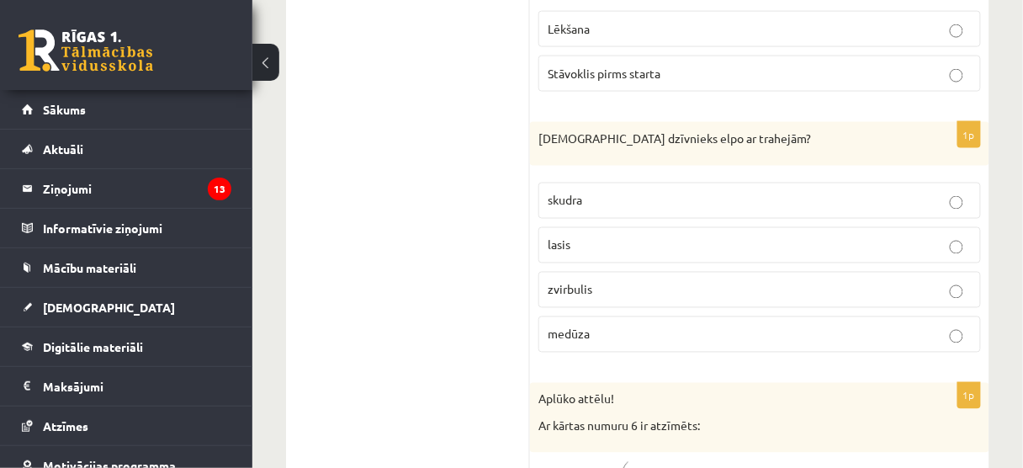
click at [668, 192] on p "skudra" at bounding box center [760, 201] width 424 height 18
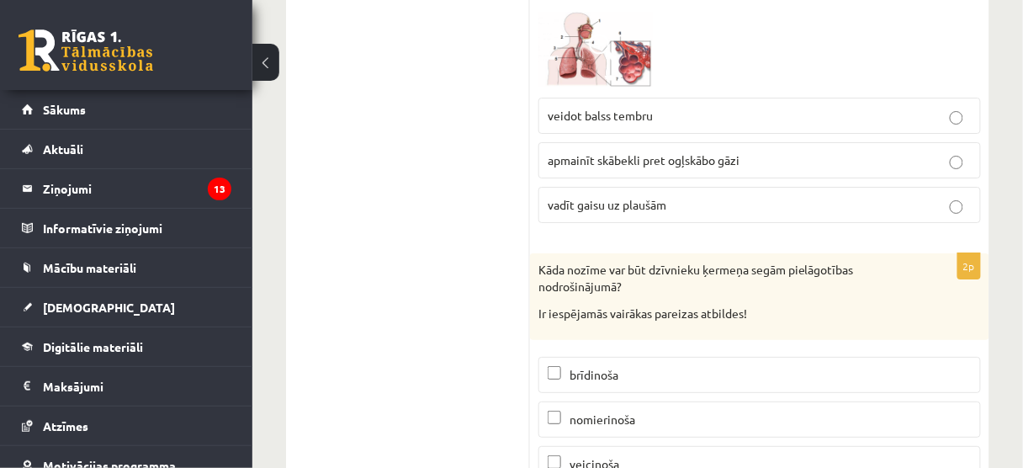
scroll to position [9531, 0]
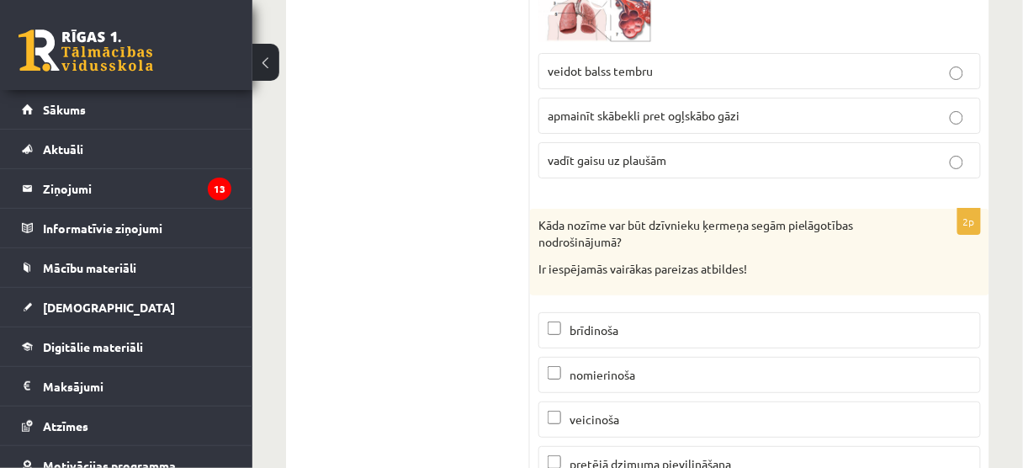
click at [632, 321] on p "brīdinoša" at bounding box center [760, 330] width 424 height 18
click at [633, 367] on span "nomierinoša" at bounding box center [603, 374] width 66 height 15
click at [612, 456] on span "pretējā dzimuma pievilināšana" at bounding box center [651, 463] width 162 height 15
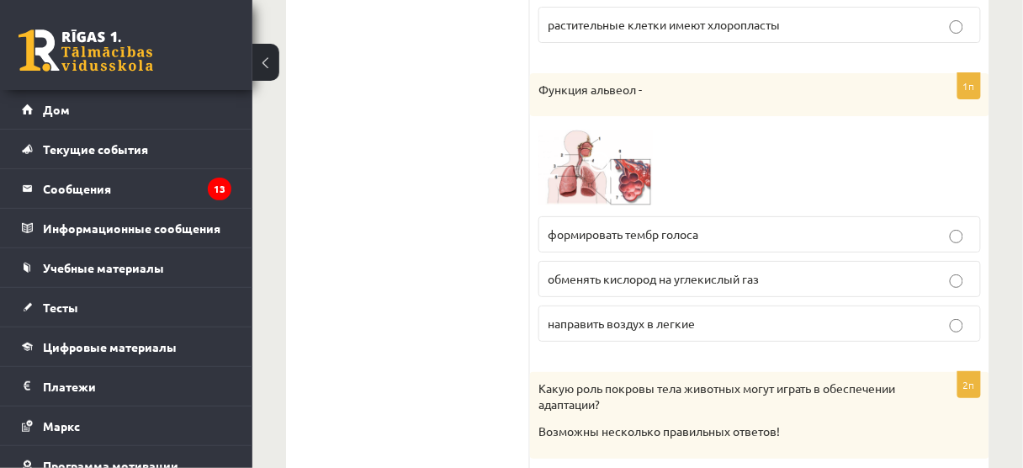
scroll to position [9495, 0]
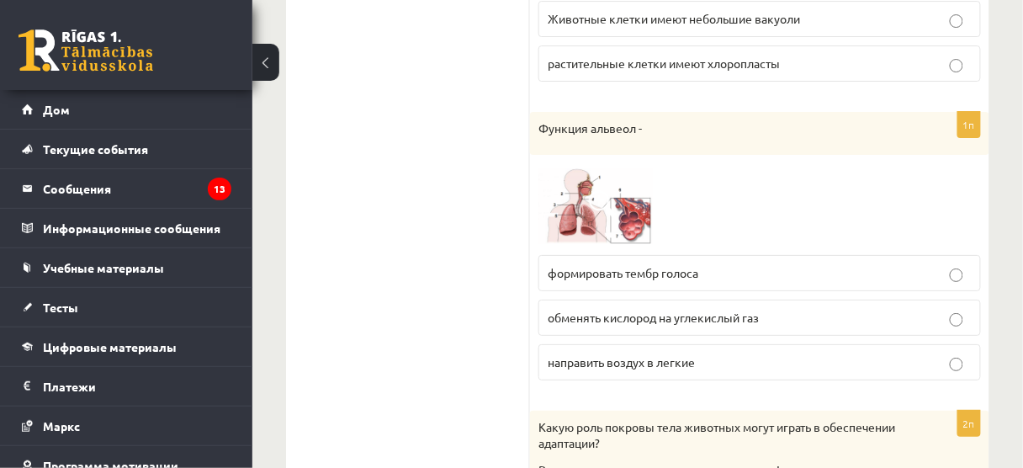
click at [710, 310] on font "обменять кислород на углекислый газ" at bounding box center [653, 317] width 211 height 15
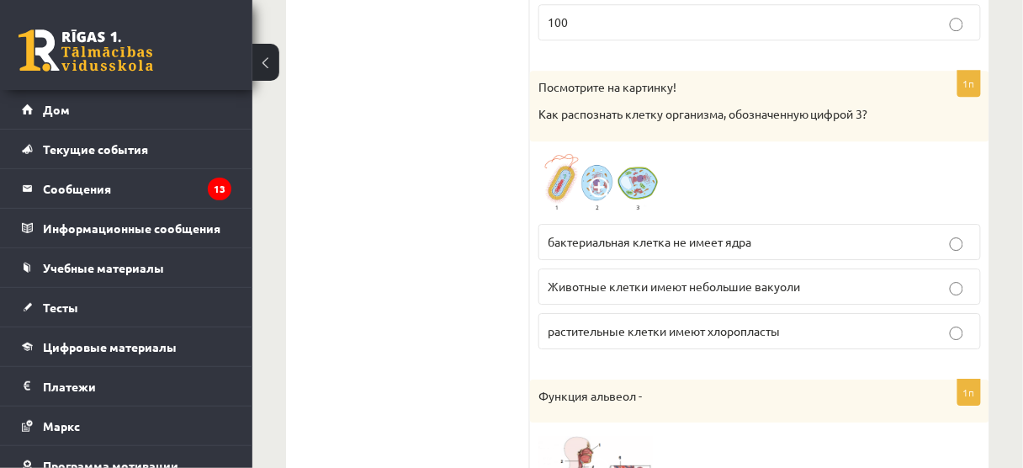
scroll to position [9226, 0]
click at [634, 151] on img at bounding box center [601, 184] width 126 height 66
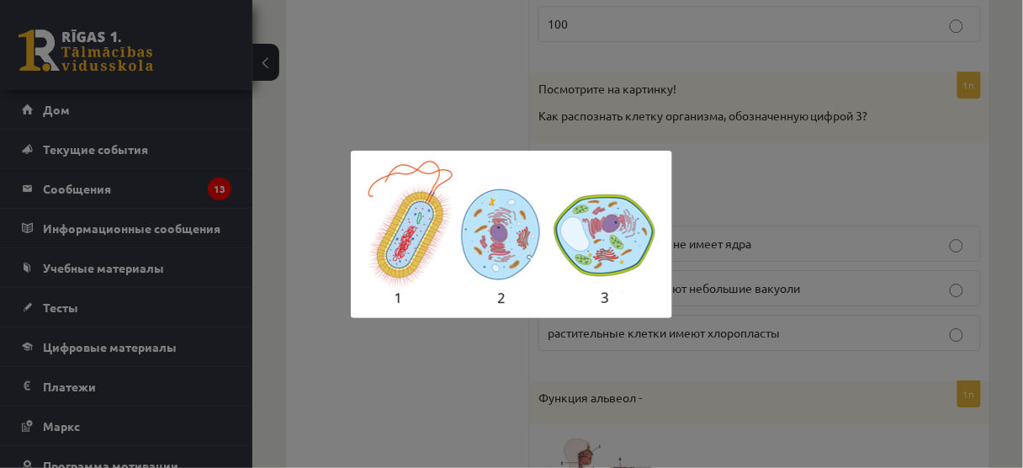
click at [642, 95] on div at bounding box center [511, 234] width 1023 height 468
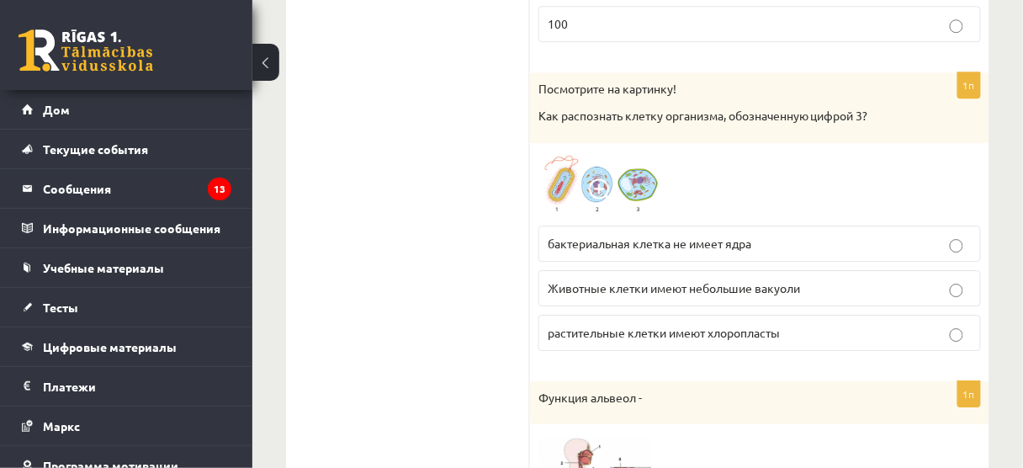
click at [643, 151] on img at bounding box center [601, 184] width 126 height 66
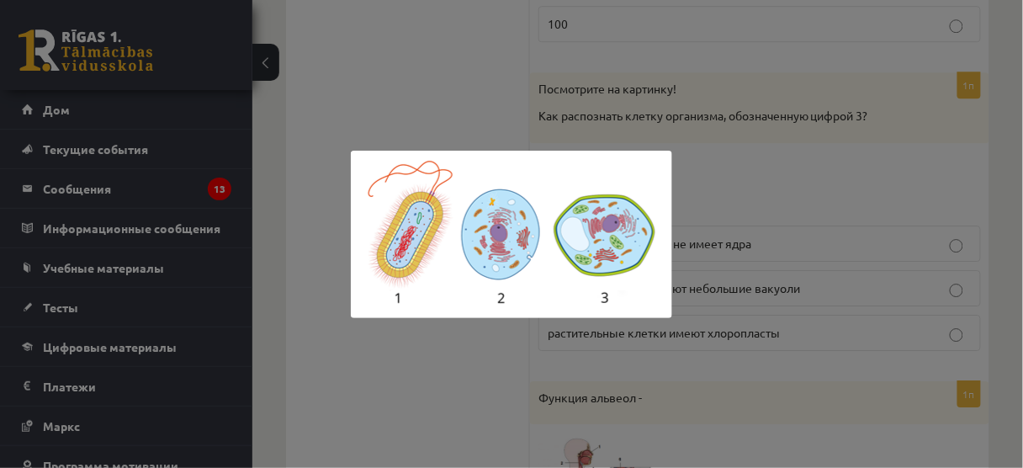
click at [643, 101] on div at bounding box center [511, 234] width 1023 height 468
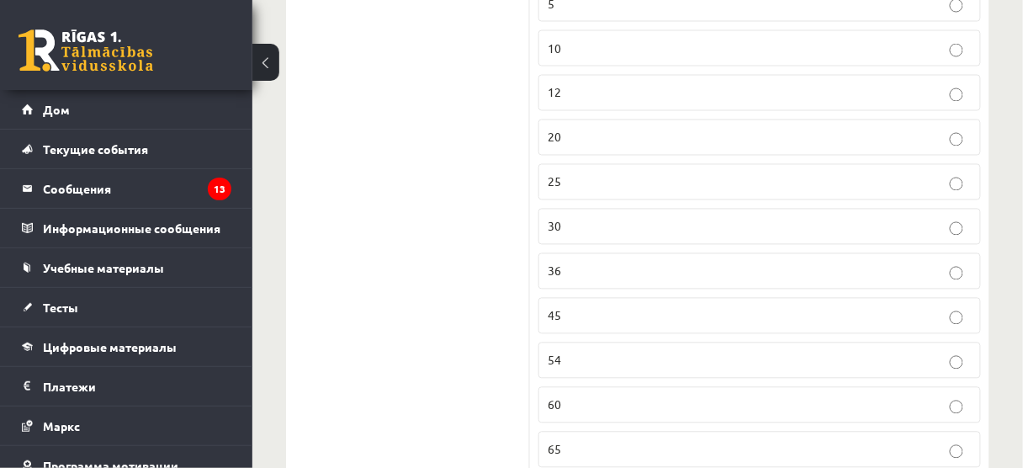
scroll to position [8755, 0]
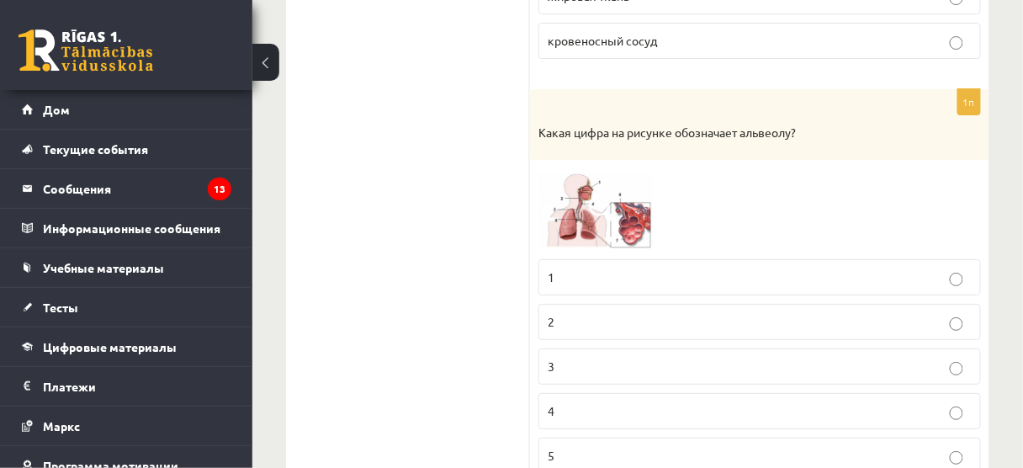
scroll to position [7880, 0]
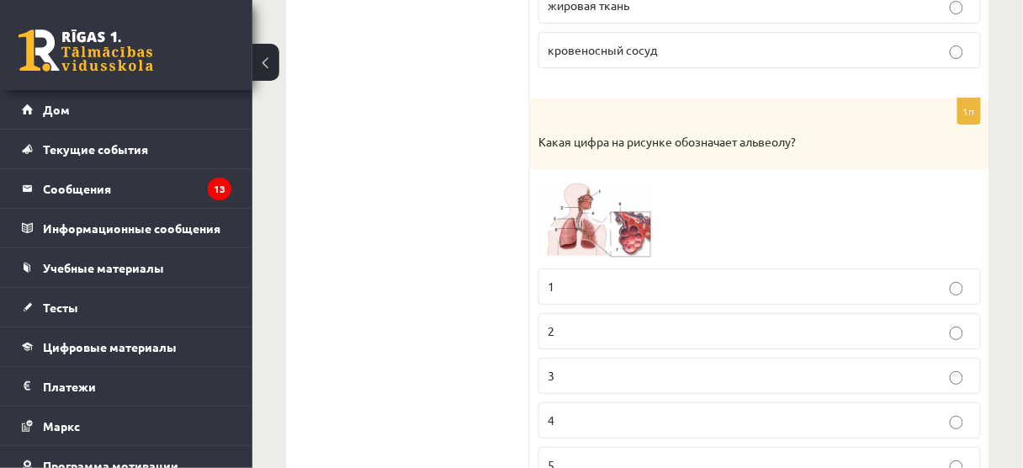
click at [635, 178] on img at bounding box center [601, 219] width 126 height 82
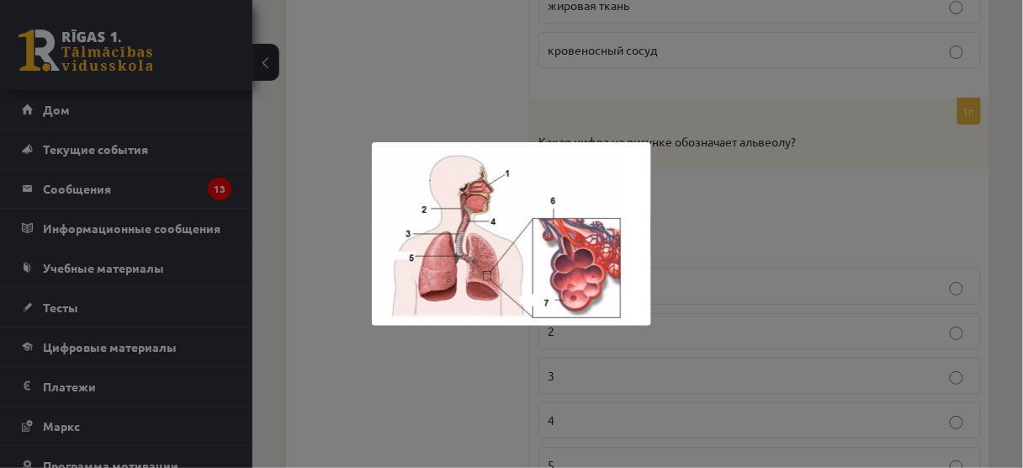
click at [733, 264] on div at bounding box center [511, 234] width 1023 height 468
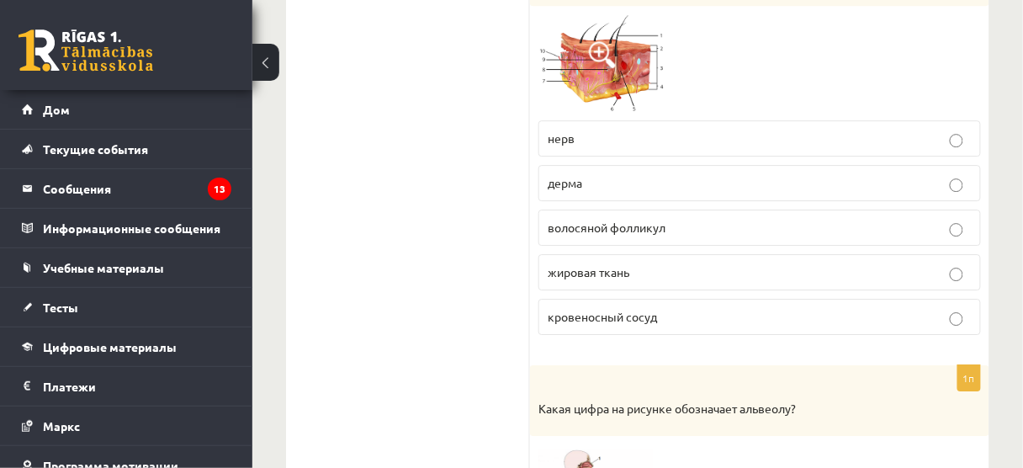
scroll to position [7611, 0]
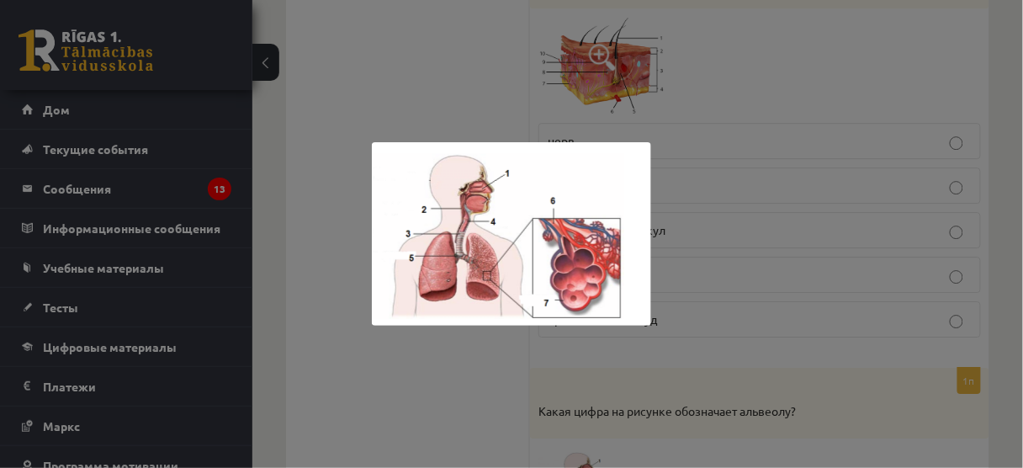
click at [826, 330] on div at bounding box center [511, 234] width 1023 height 468
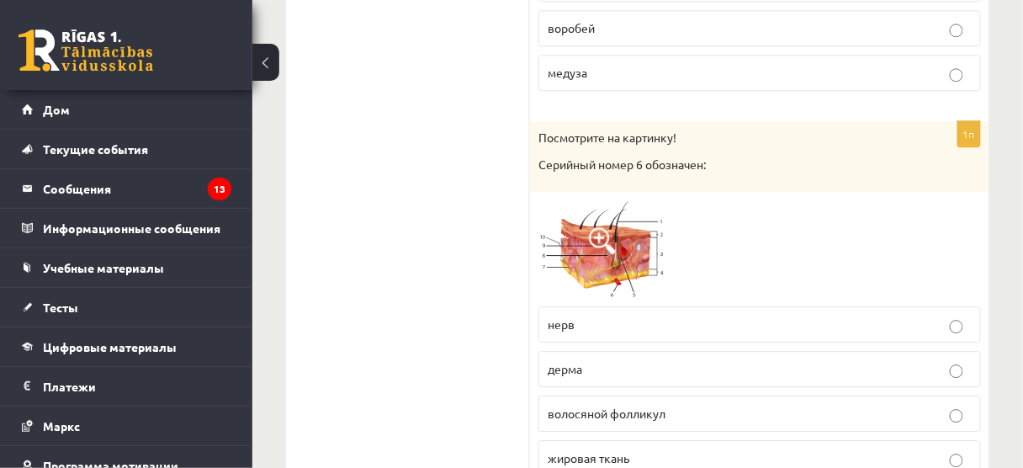
scroll to position [7409, 0]
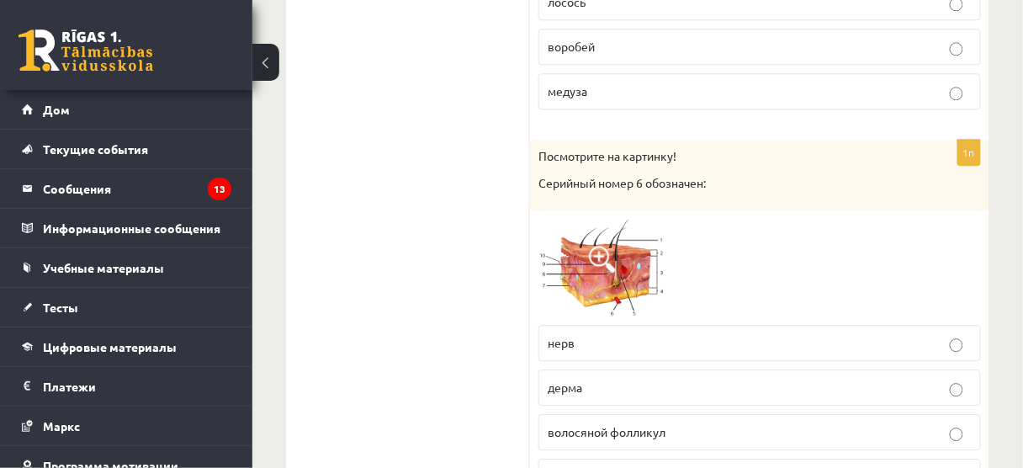
click at [652, 219] on img at bounding box center [601, 268] width 126 height 98
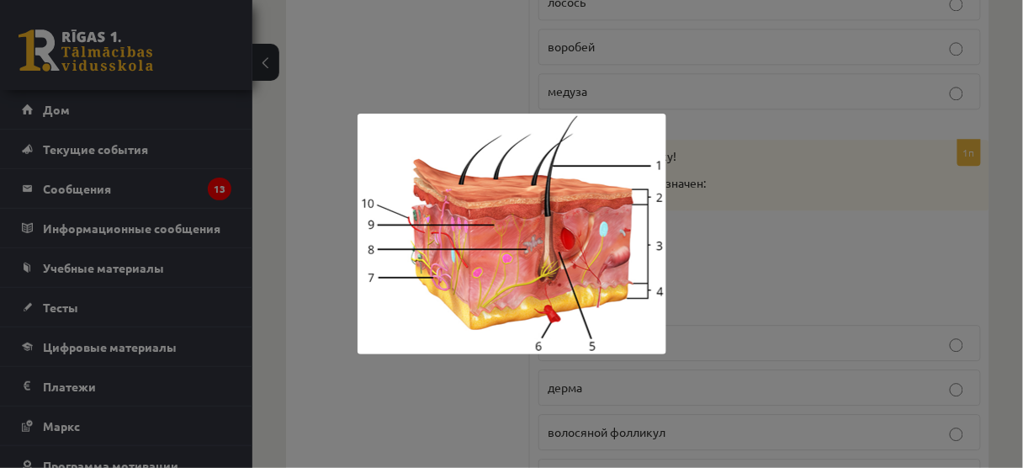
click at [768, 242] on div at bounding box center [511, 234] width 1023 height 468
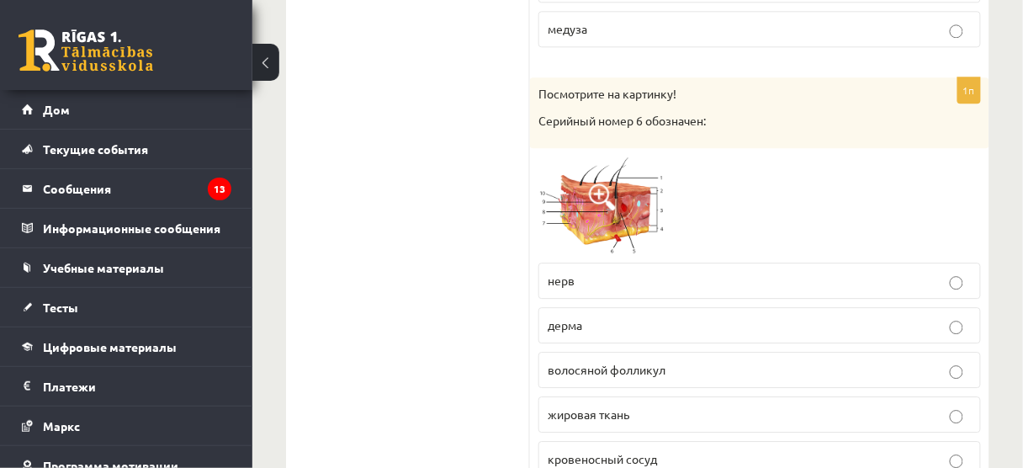
scroll to position [7476, 0]
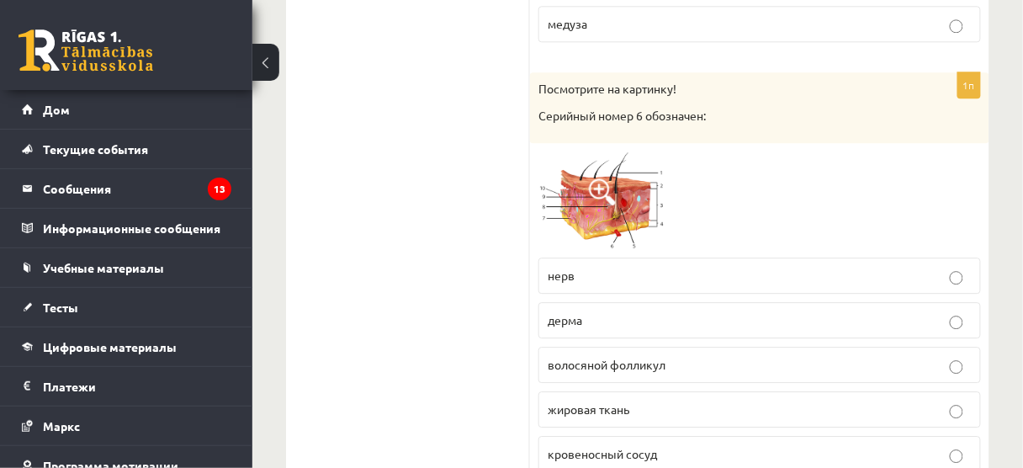
click at [834, 72] on div "Посмотрите на картинку! Серийный номер 6 обозначен:" at bounding box center [759, 107] width 459 height 70
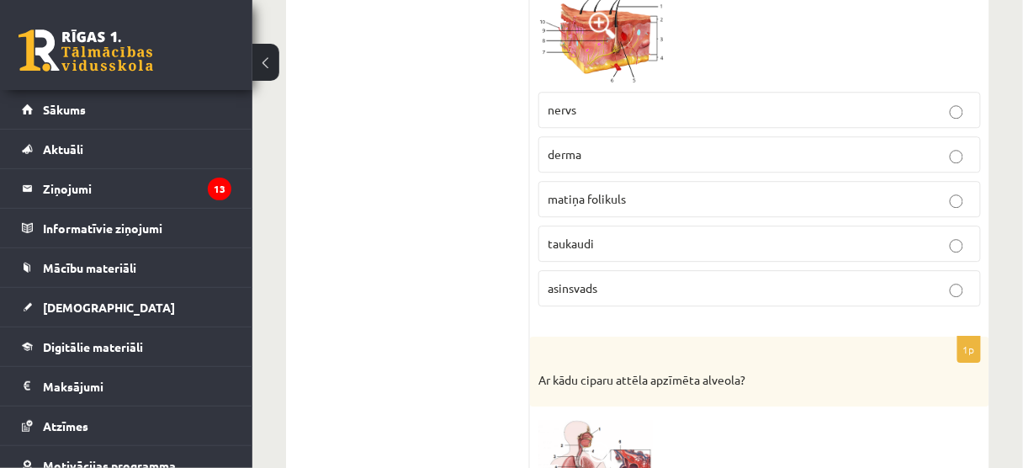
click at [543, 136] on label "derma" at bounding box center [759, 154] width 442 height 36
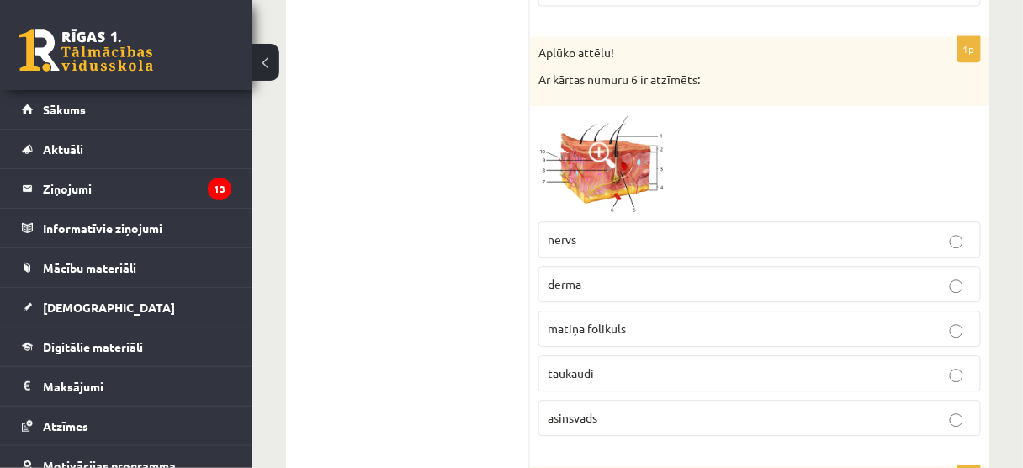
scroll to position [7342, 0]
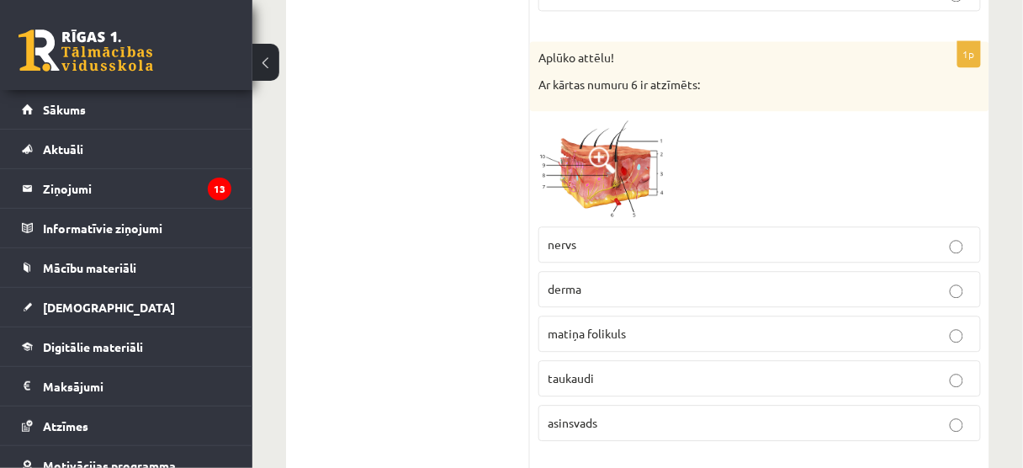
click at [639, 121] on img at bounding box center [601, 168] width 126 height 98
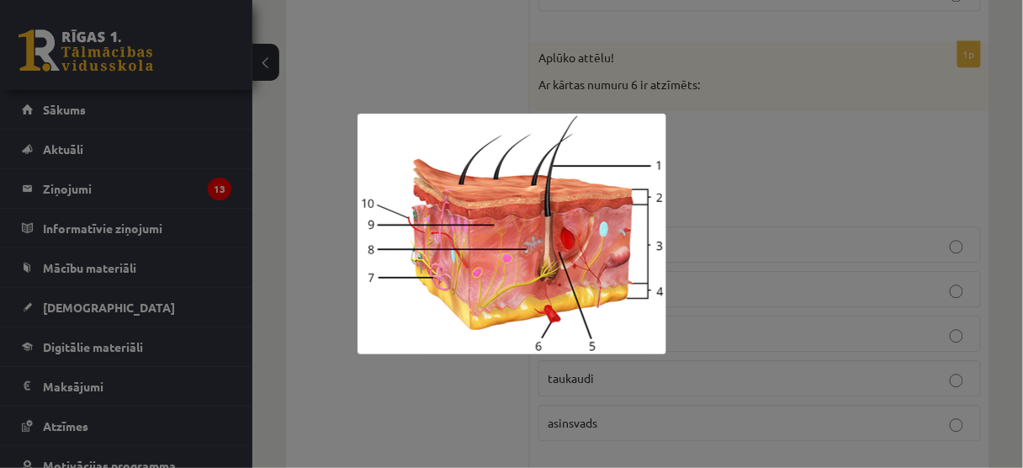
click at [808, 195] on div at bounding box center [511, 234] width 1023 height 468
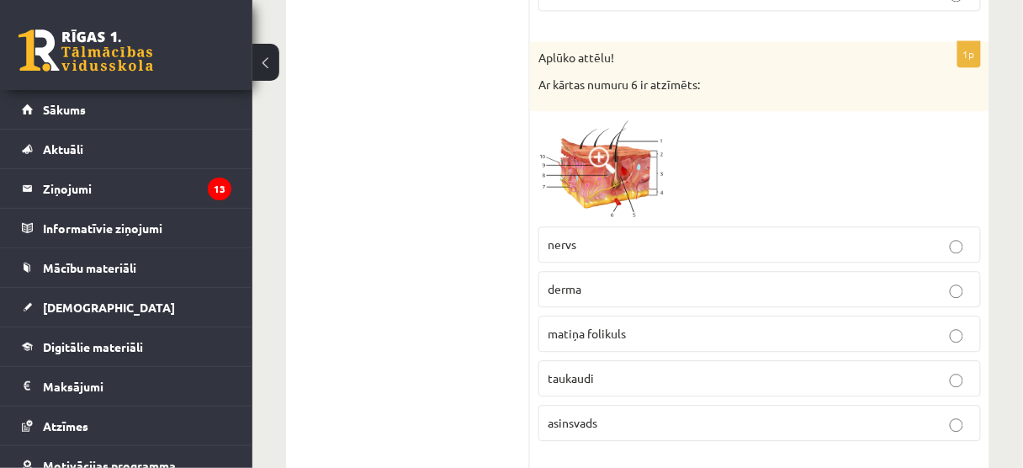
click at [622, 119] on img at bounding box center [601, 168] width 126 height 98
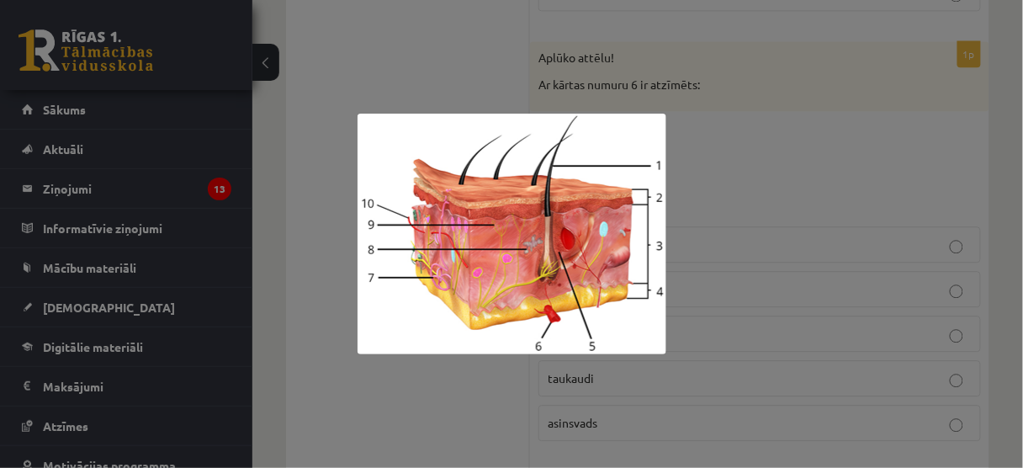
click at [763, 278] on div at bounding box center [511, 234] width 1023 height 468
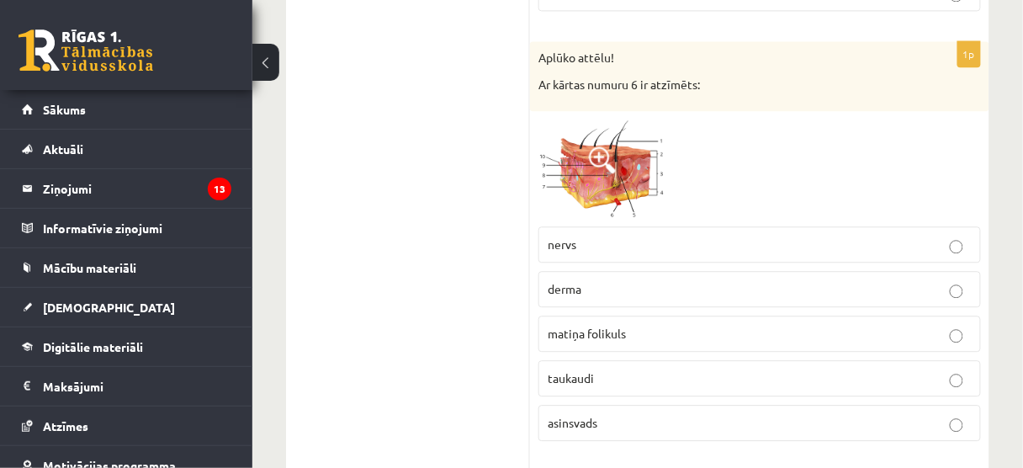
click at [568, 415] on span "asinsvads" at bounding box center [573, 422] width 50 height 15
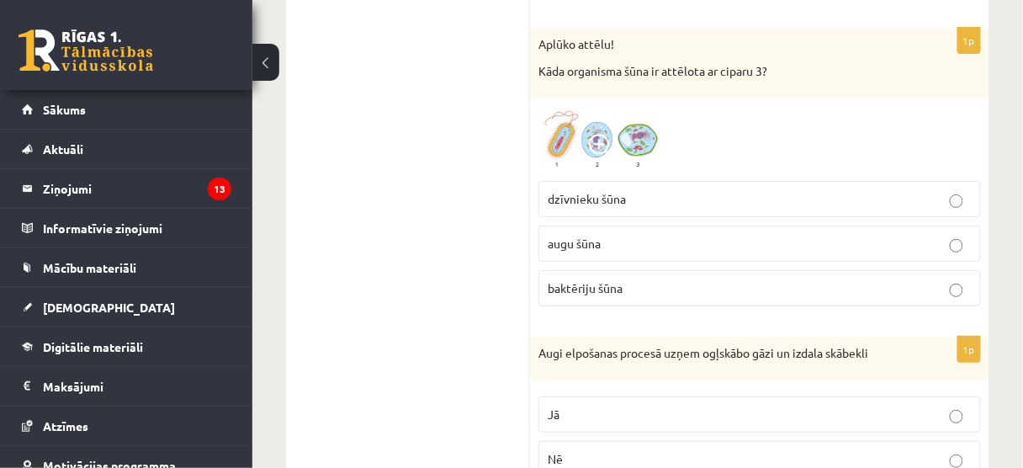
scroll to position [6399, 0]
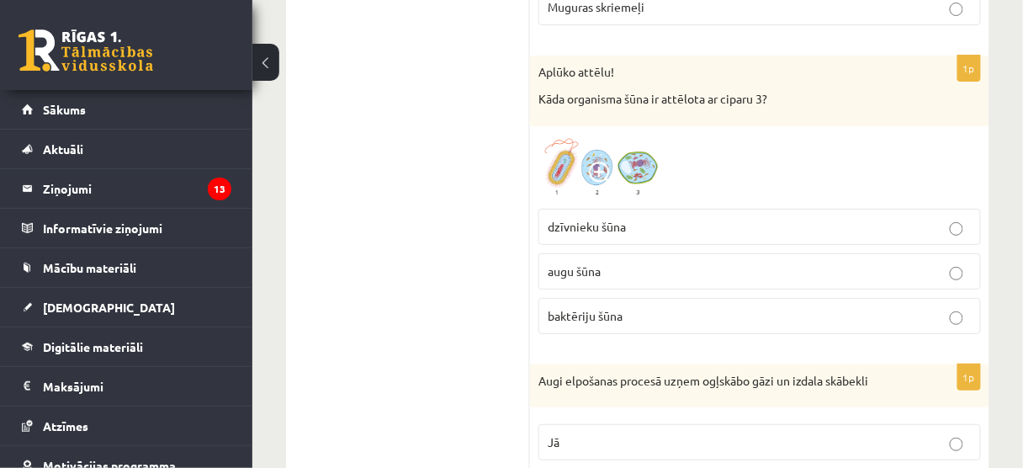
click at [595, 162] on span at bounding box center [602, 175] width 27 height 27
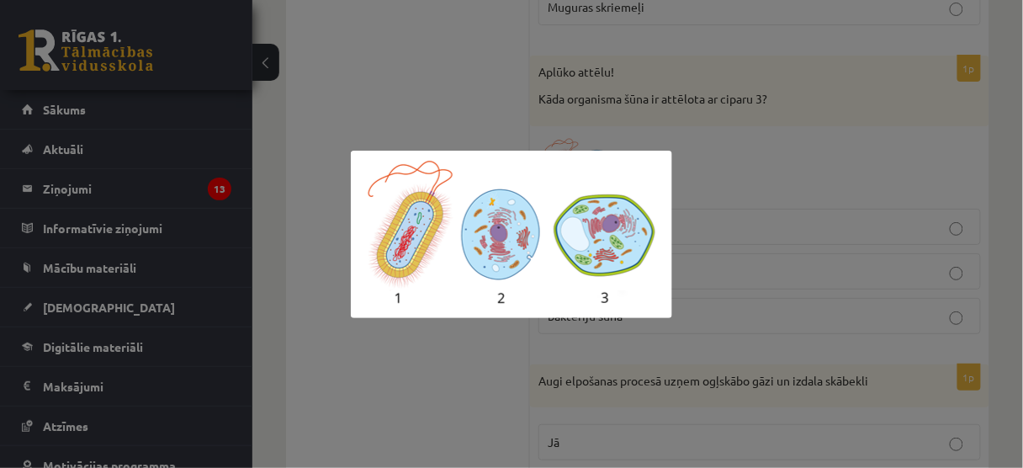
click at [704, 130] on div at bounding box center [511, 234] width 1023 height 468
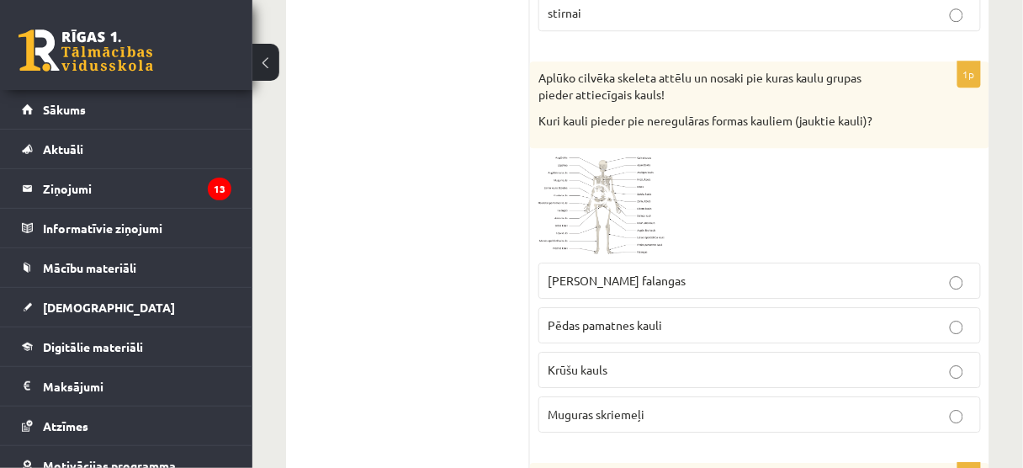
scroll to position [5996, 0]
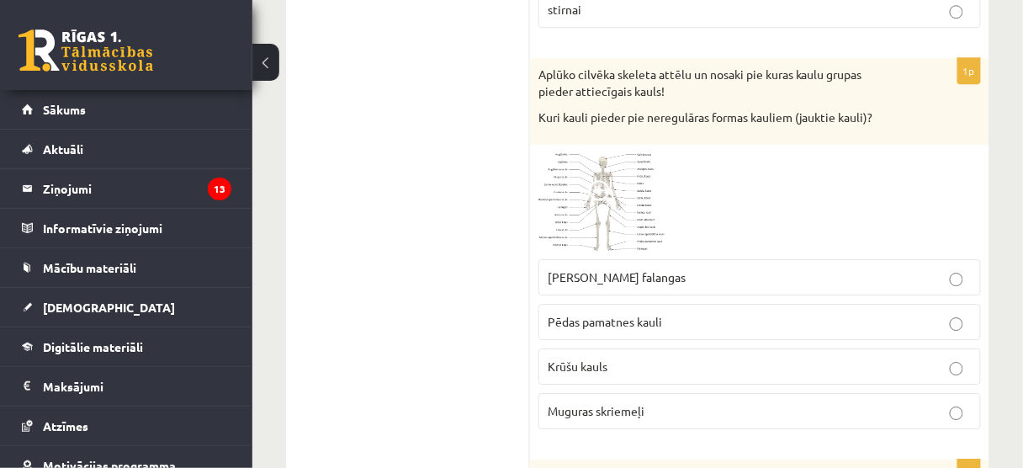
click at [685, 393] on label "Muguras skriemeļi" at bounding box center [759, 411] width 442 height 36
click at [633, 153] on img at bounding box center [601, 202] width 126 height 98
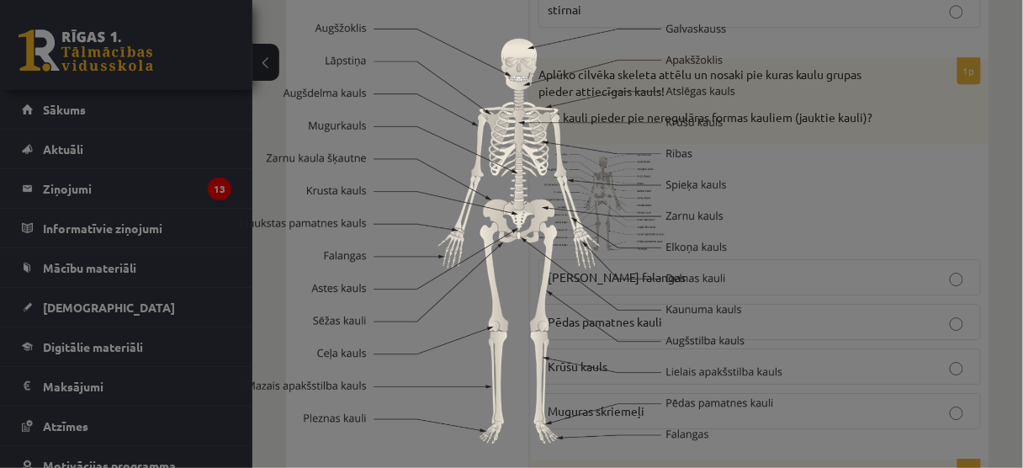
click at [840, 200] on div at bounding box center [511, 234] width 1023 height 468
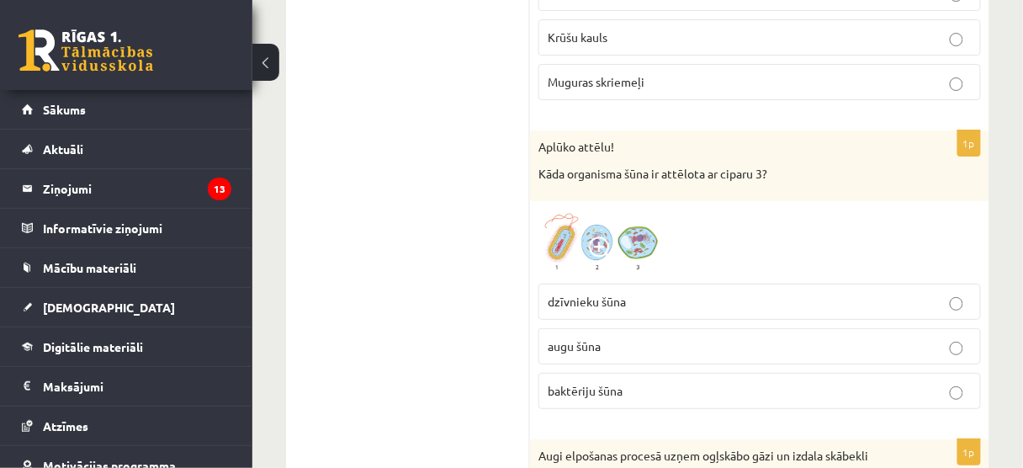
scroll to position [6332, 0]
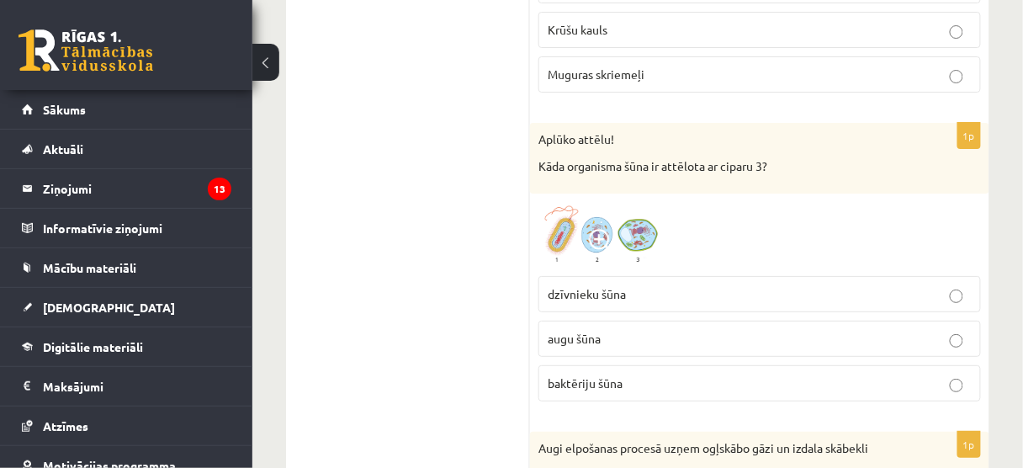
click at [707, 330] on p "augu šūna" at bounding box center [760, 339] width 424 height 18
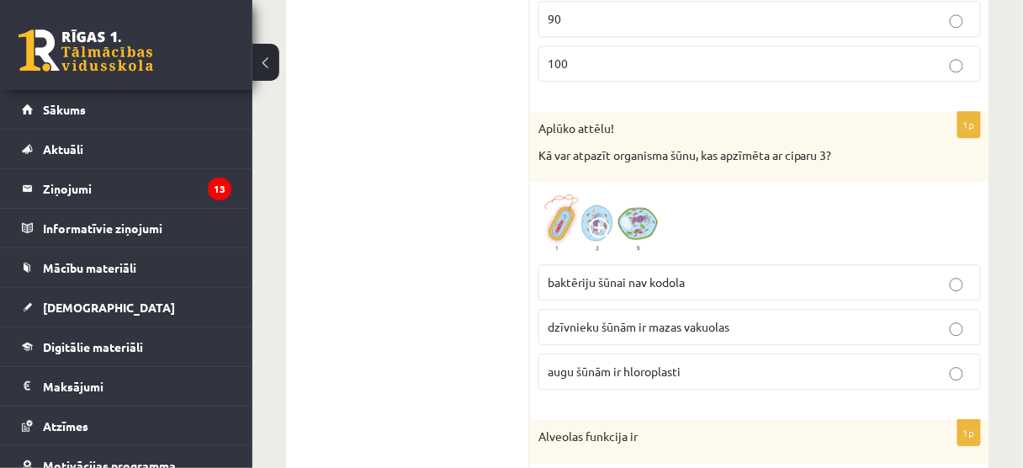
scroll to position [9018, 0]
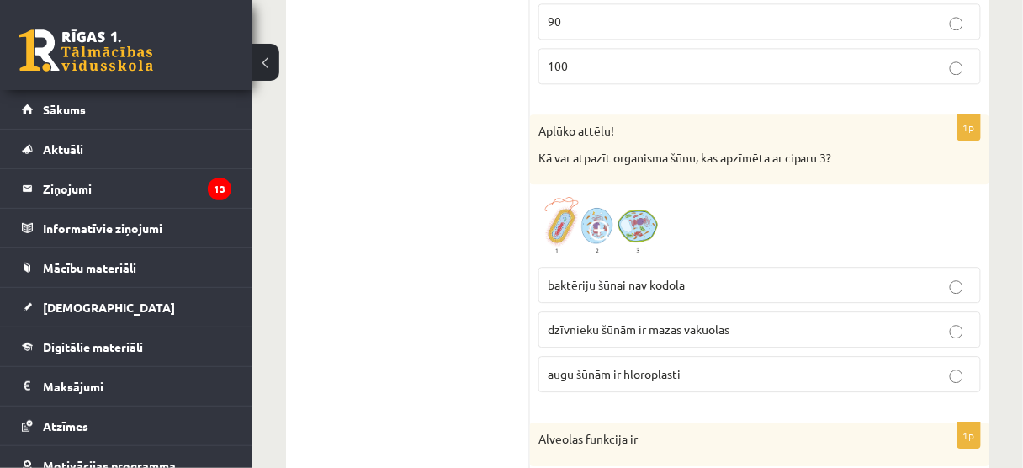
click at [704, 356] on label "augu šūnām ir hloroplasti" at bounding box center [759, 374] width 442 height 36
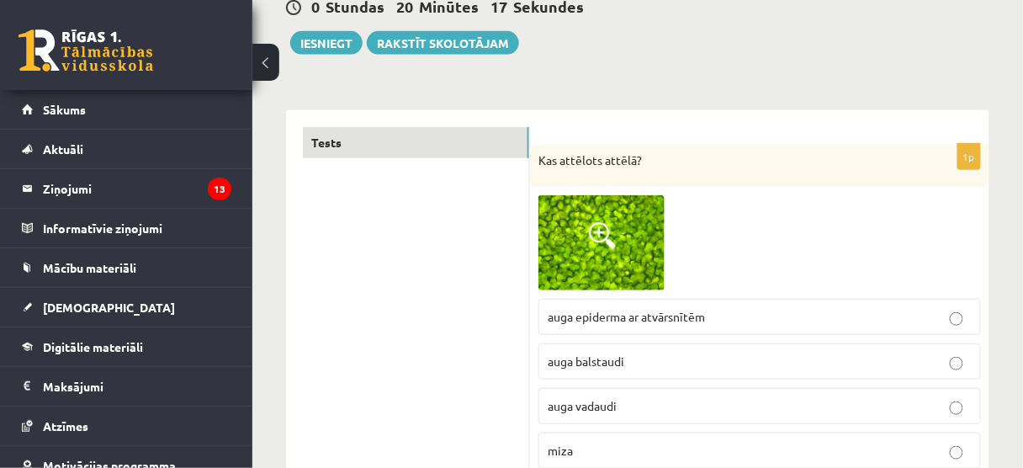
scroll to position [0, 0]
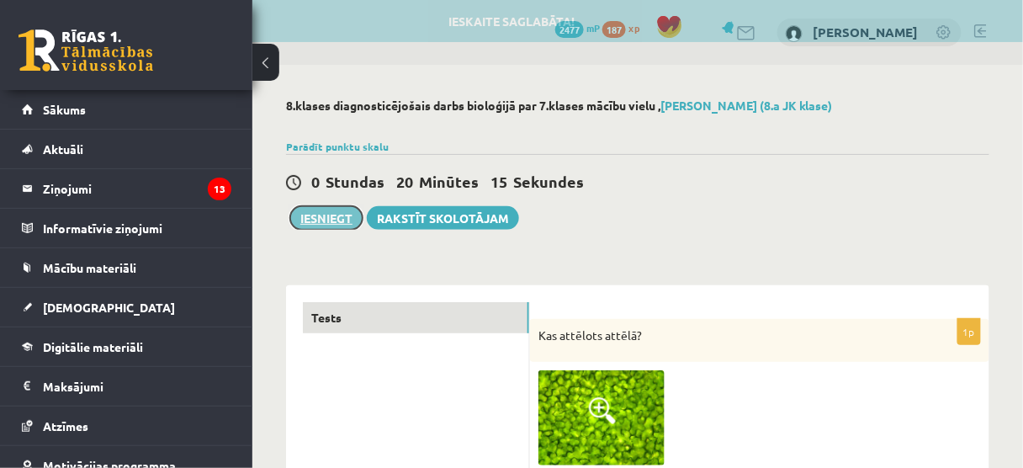
click at [339, 215] on button "Iesniegt" at bounding box center [326, 218] width 72 height 24
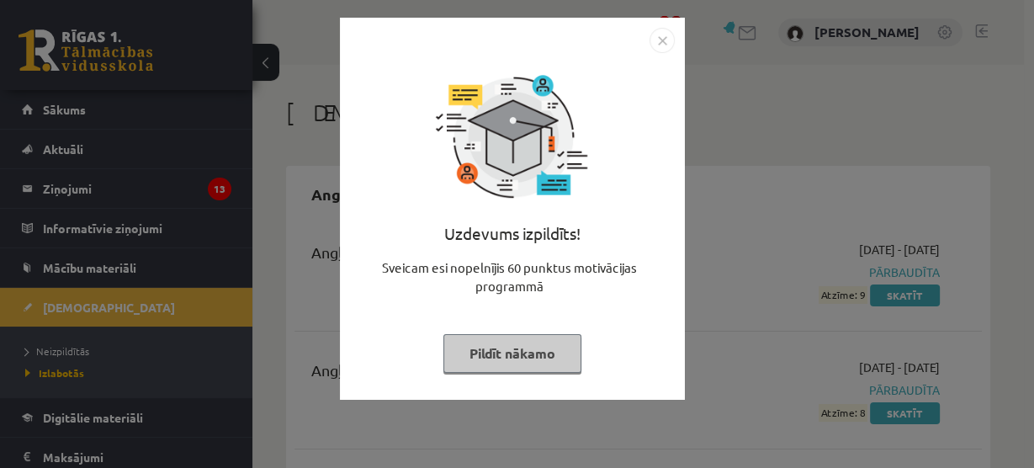
click at [672, 44] on img "Close" at bounding box center [661, 40] width 25 height 25
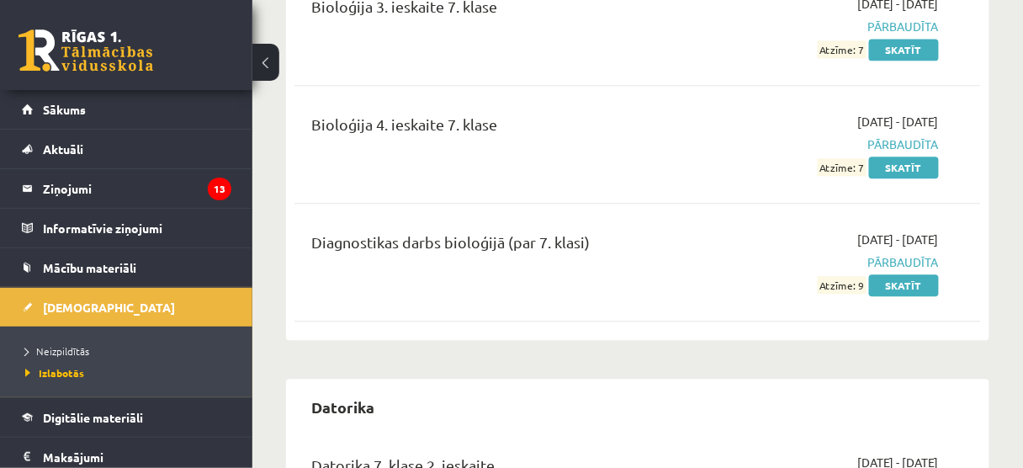
scroll to position [942, 0]
